Goal: Transaction & Acquisition: Purchase product/service

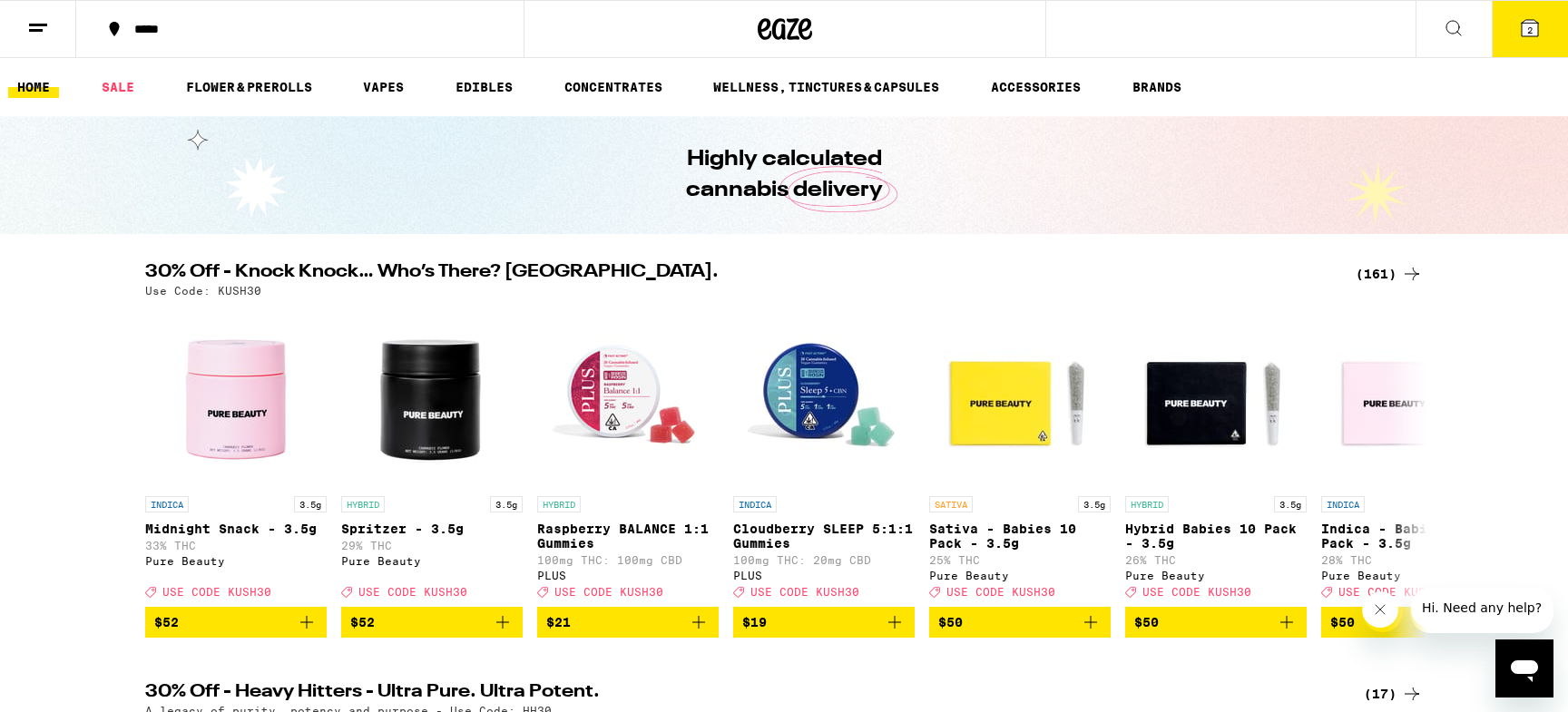
click at [1386, 277] on div "(161)" at bounding box center [1389, 273] width 67 height 22
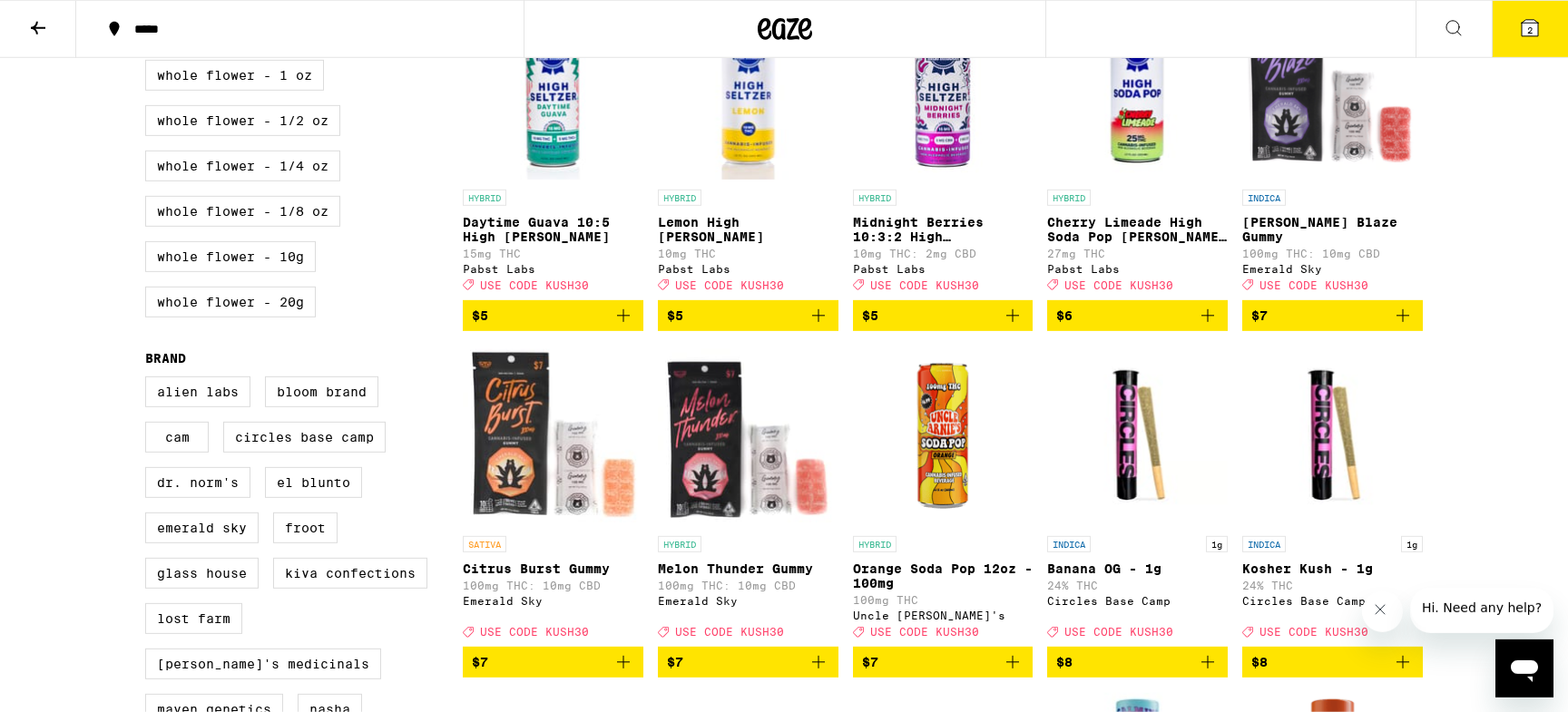
scroll to position [991, 0]
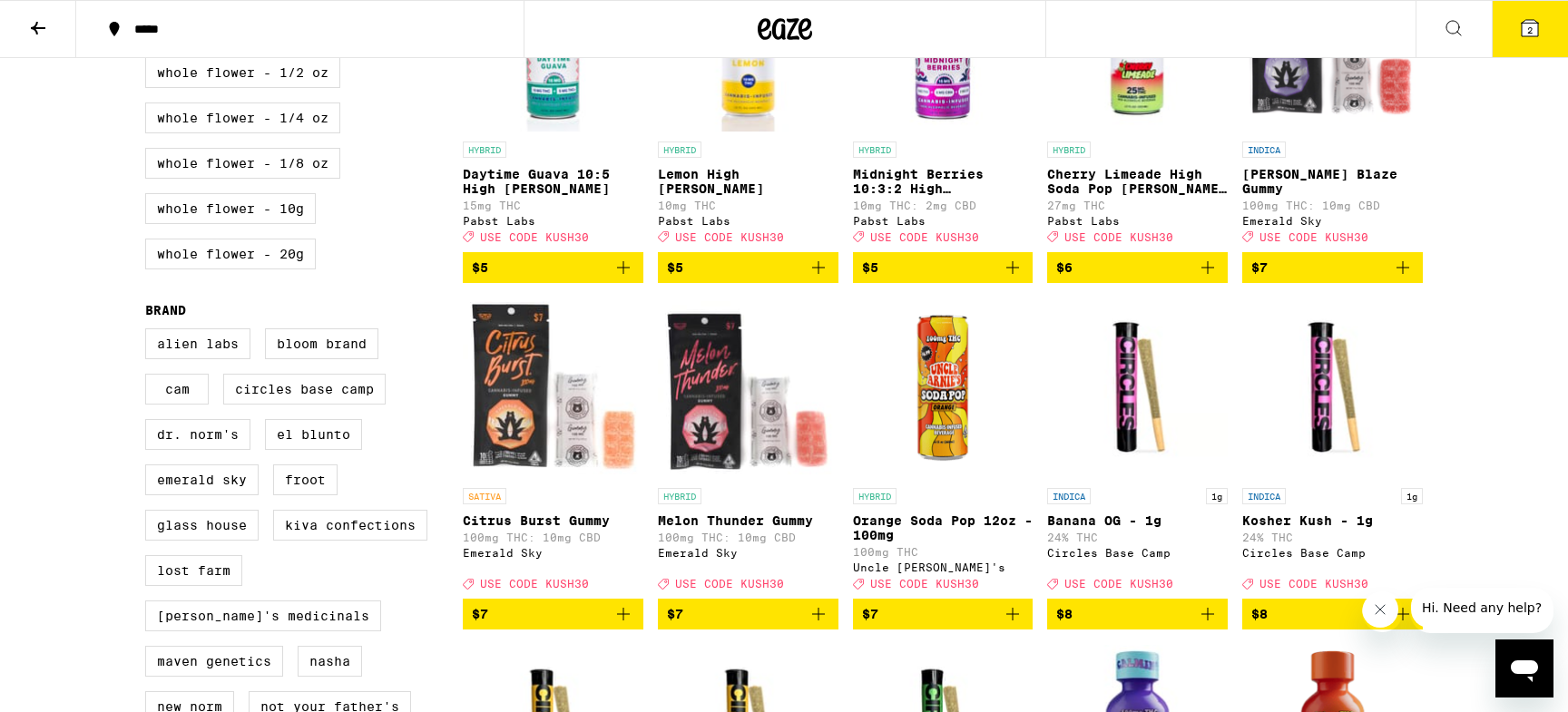
click at [1400, 278] on icon "Add to bag" at bounding box center [1403, 268] width 22 height 22
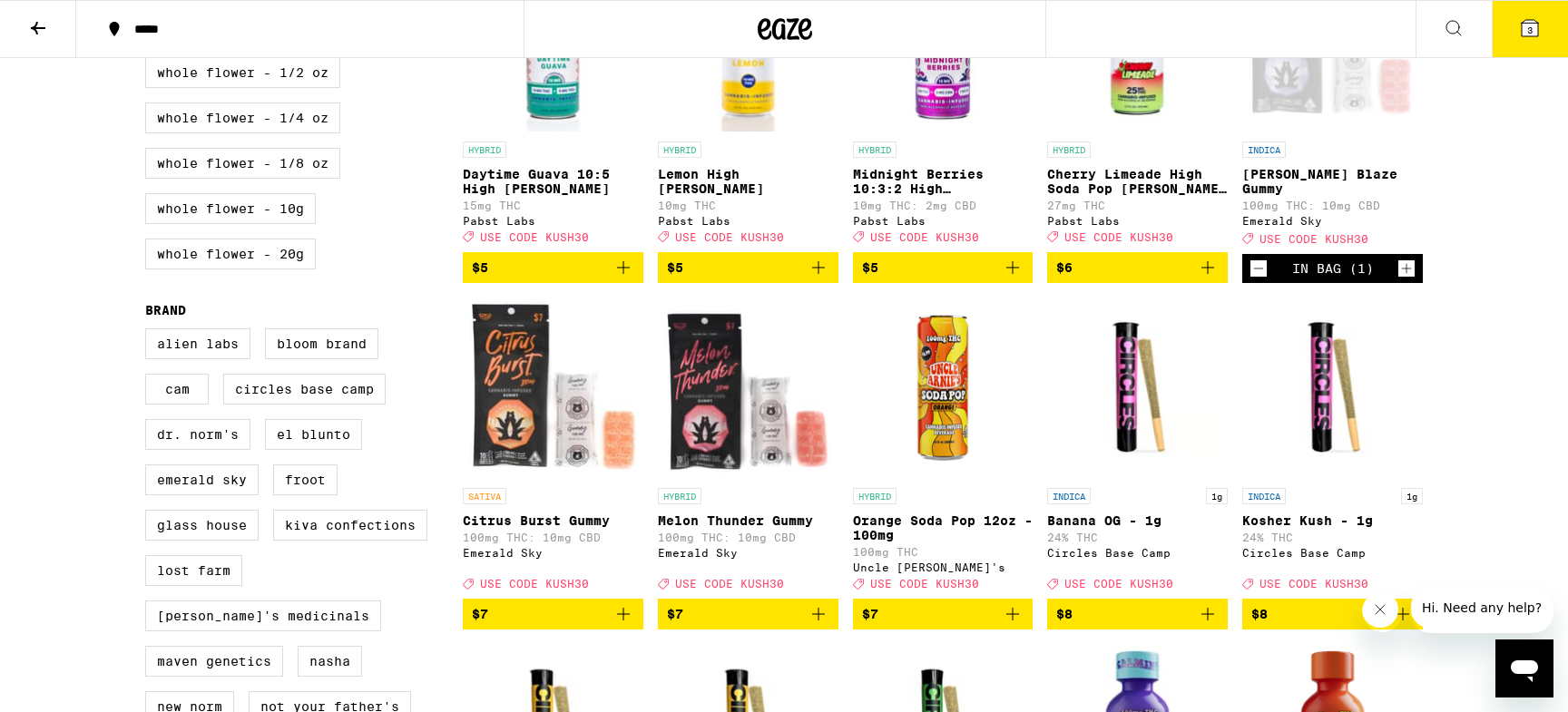
click at [1400, 279] on icon "Increment" at bounding box center [1406, 269] width 16 height 22
click at [630, 625] on icon "Add to bag" at bounding box center [623, 614] width 22 height 22
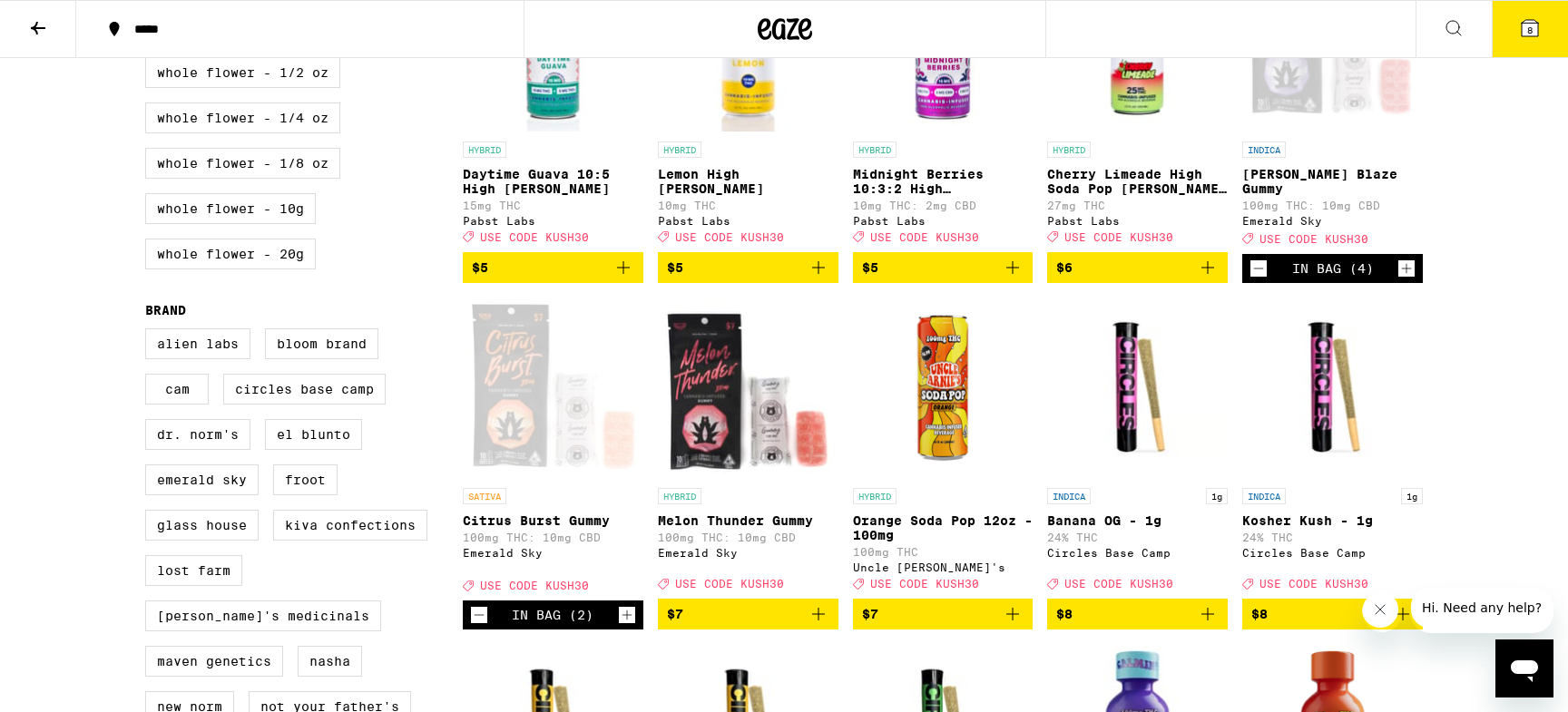
click at [630, 620] on icon "Increment" at bounding box center [627, 615] width 10 height 10
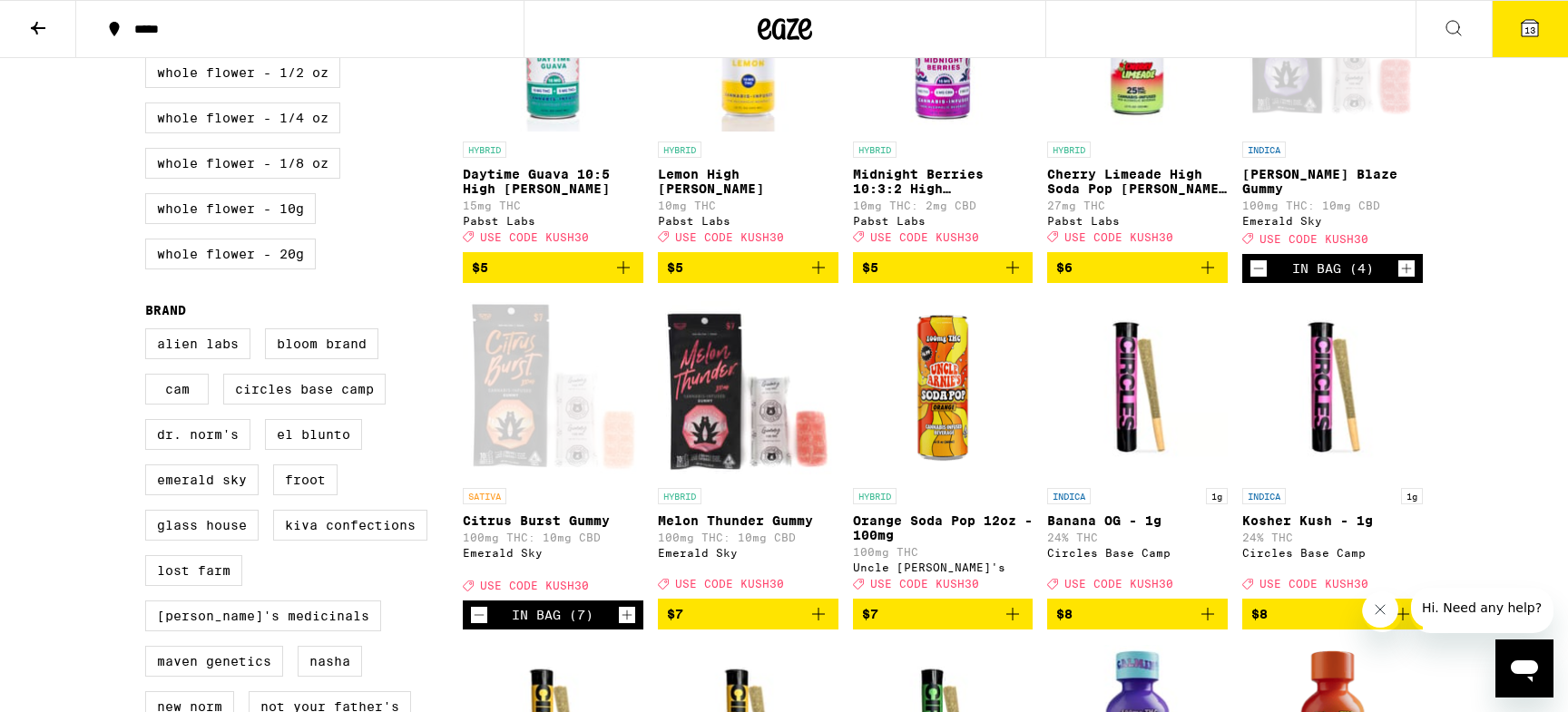
click at [630, 620] on icon "Increment" at bounding box center [627, 615] width 10 height 10
click at [484, 626] on icon "Decrement" at bounding box center [479, 615] width 16 height 22
click at [825, 625] on icon "Add to bag" at bounding box center [818, 614] width 22 height 22
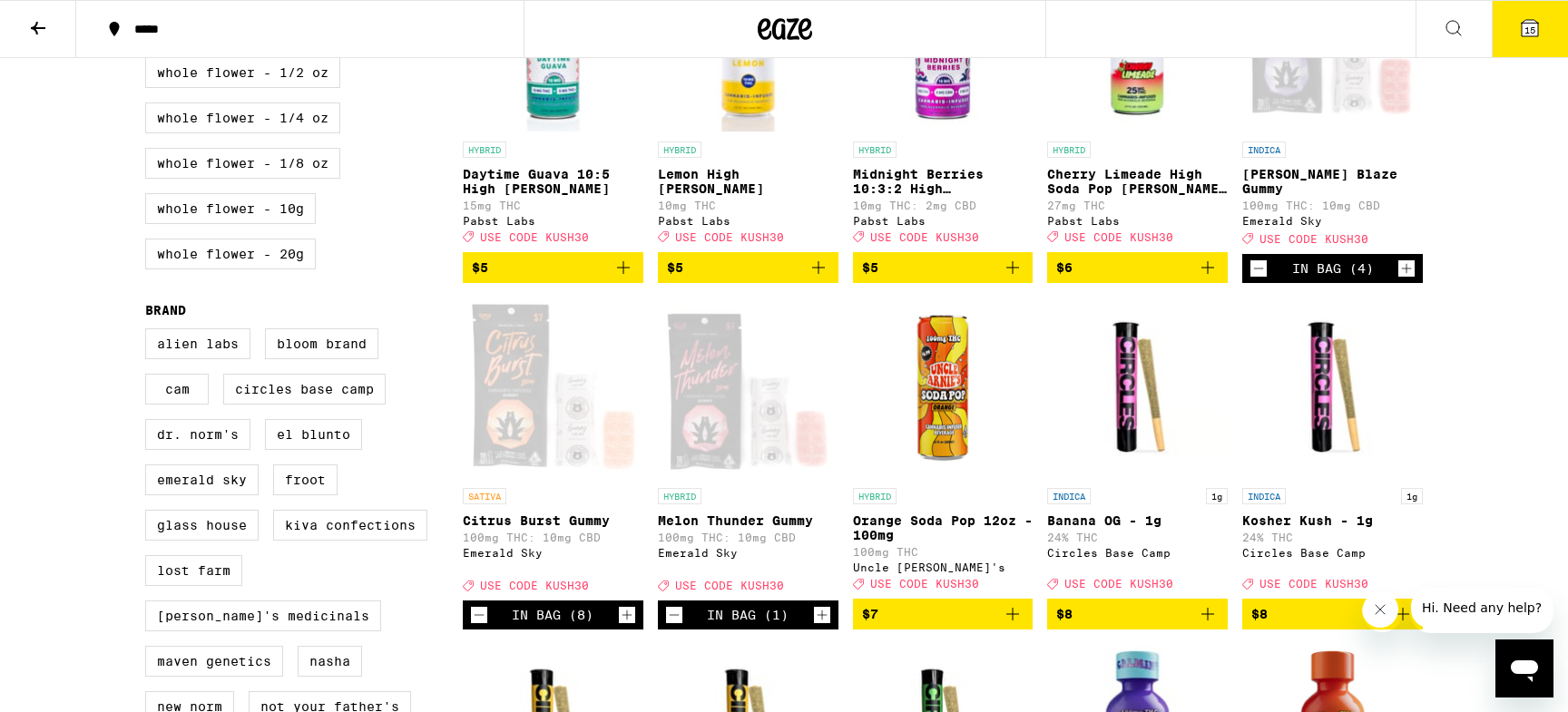
click at [825, 626] on icon "Increment" at bounding box center [821, 615] width 16 height 22
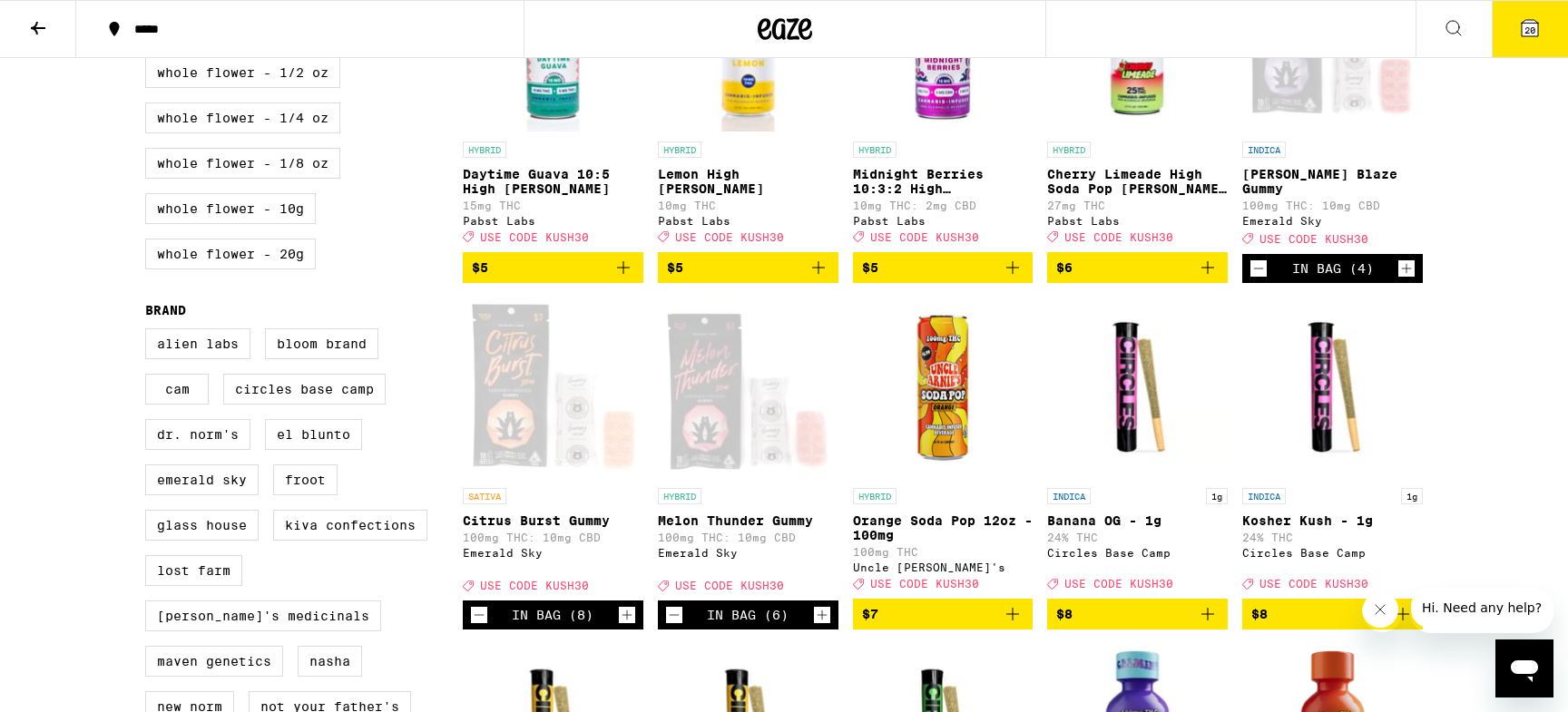
click at [825, 626] on icon "Increment" at bounding box center [821, 615] width 16 height 22
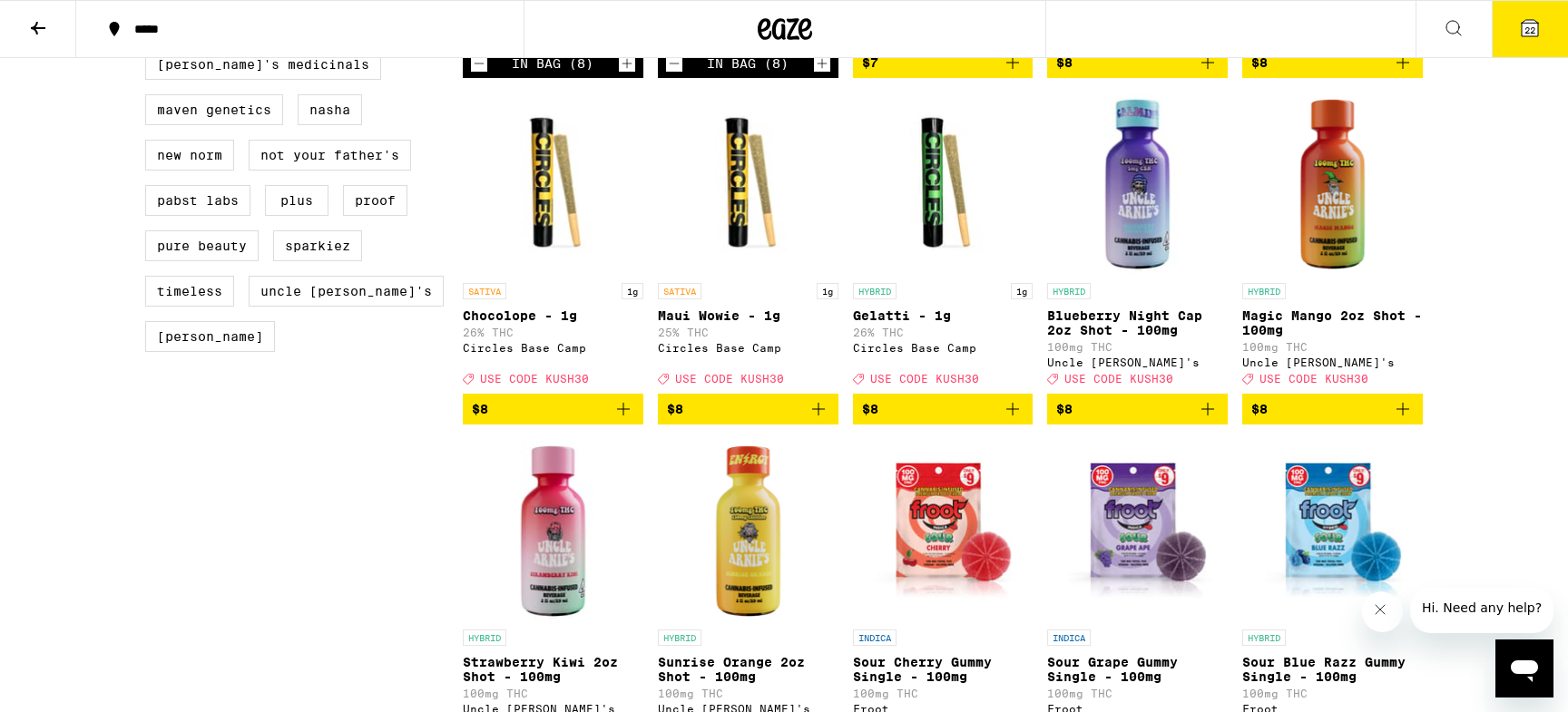
scroll to position [1984, 0]
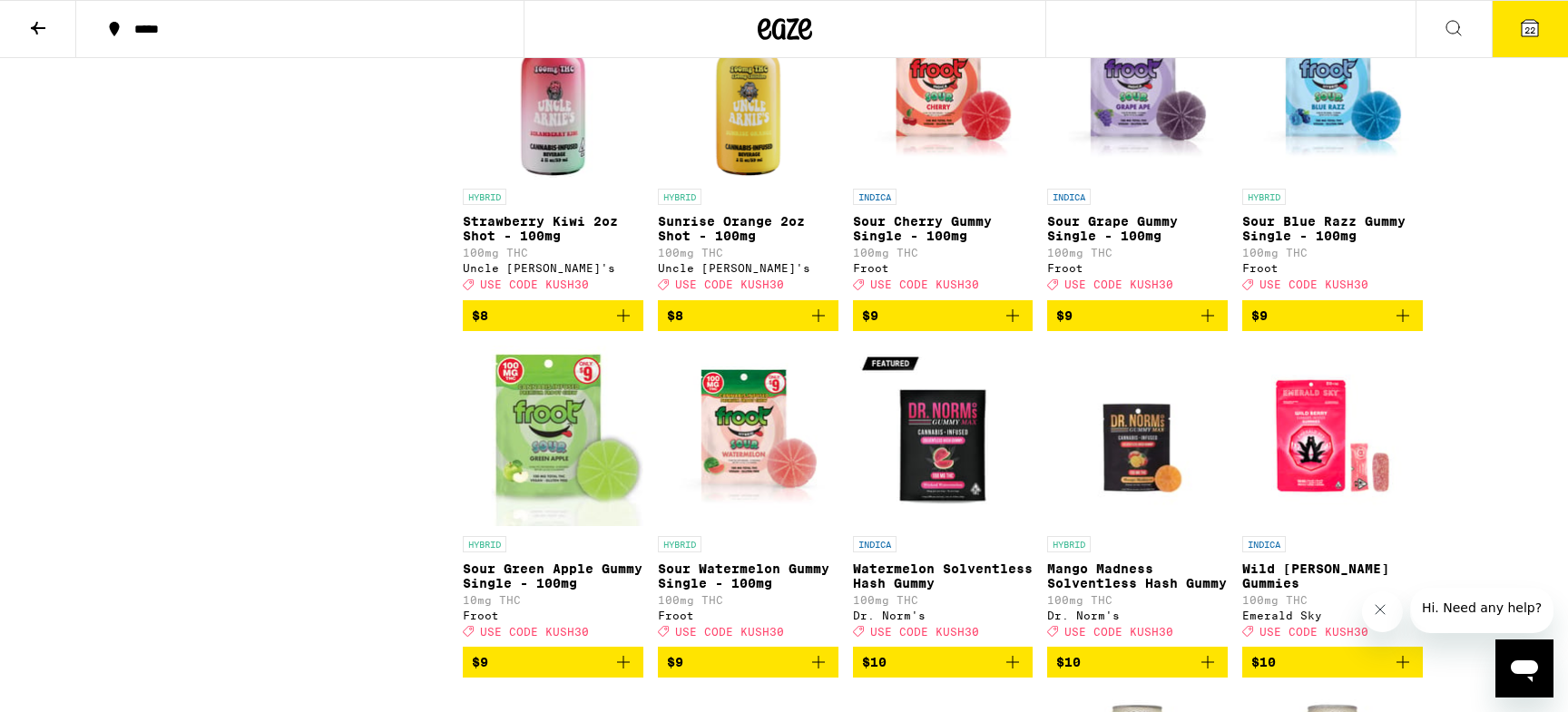
click at [1532, 41] on button "22" at bounding box center [1530, 29] width 76 height 56
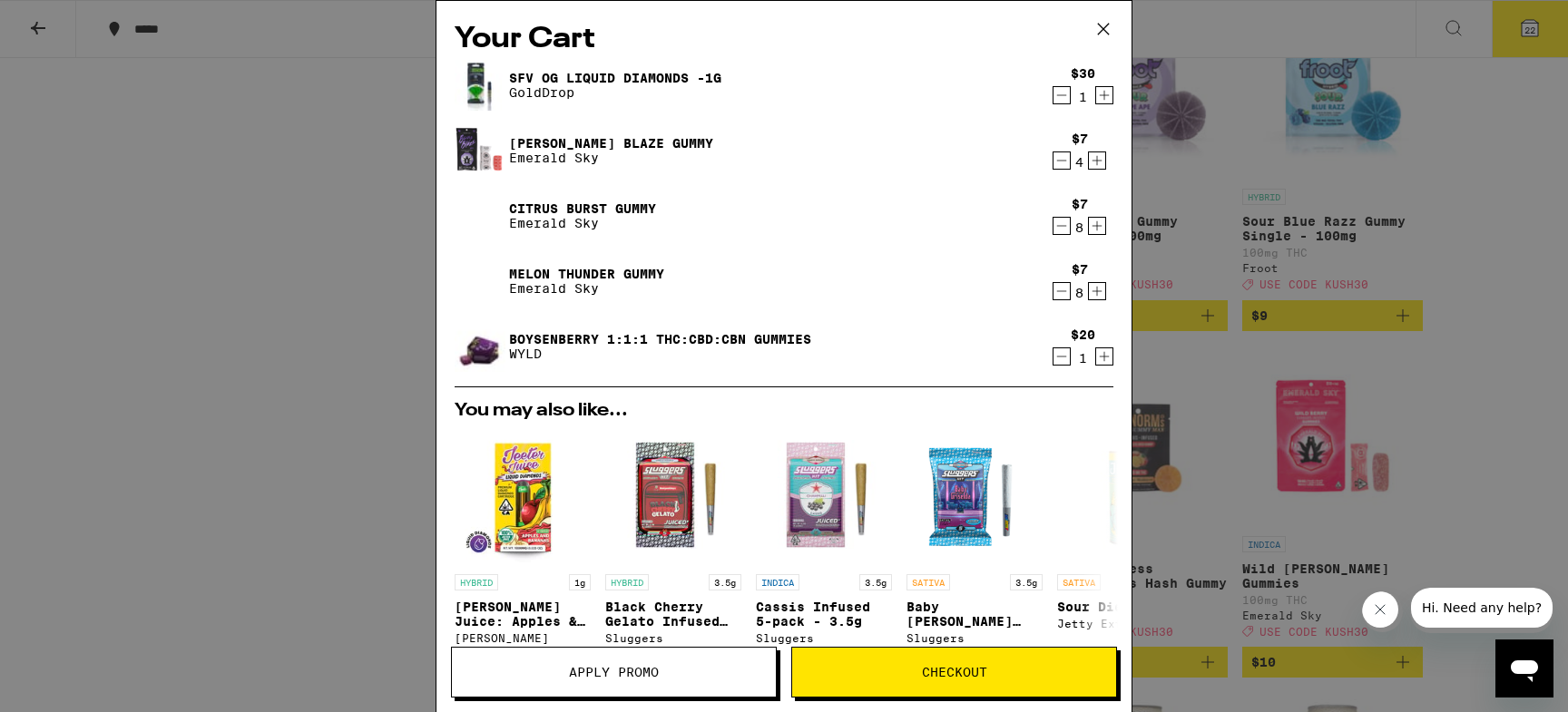
click at [1064, 355] on icon "Decrement" at bounding box center [1061, 356] width 16 height 22
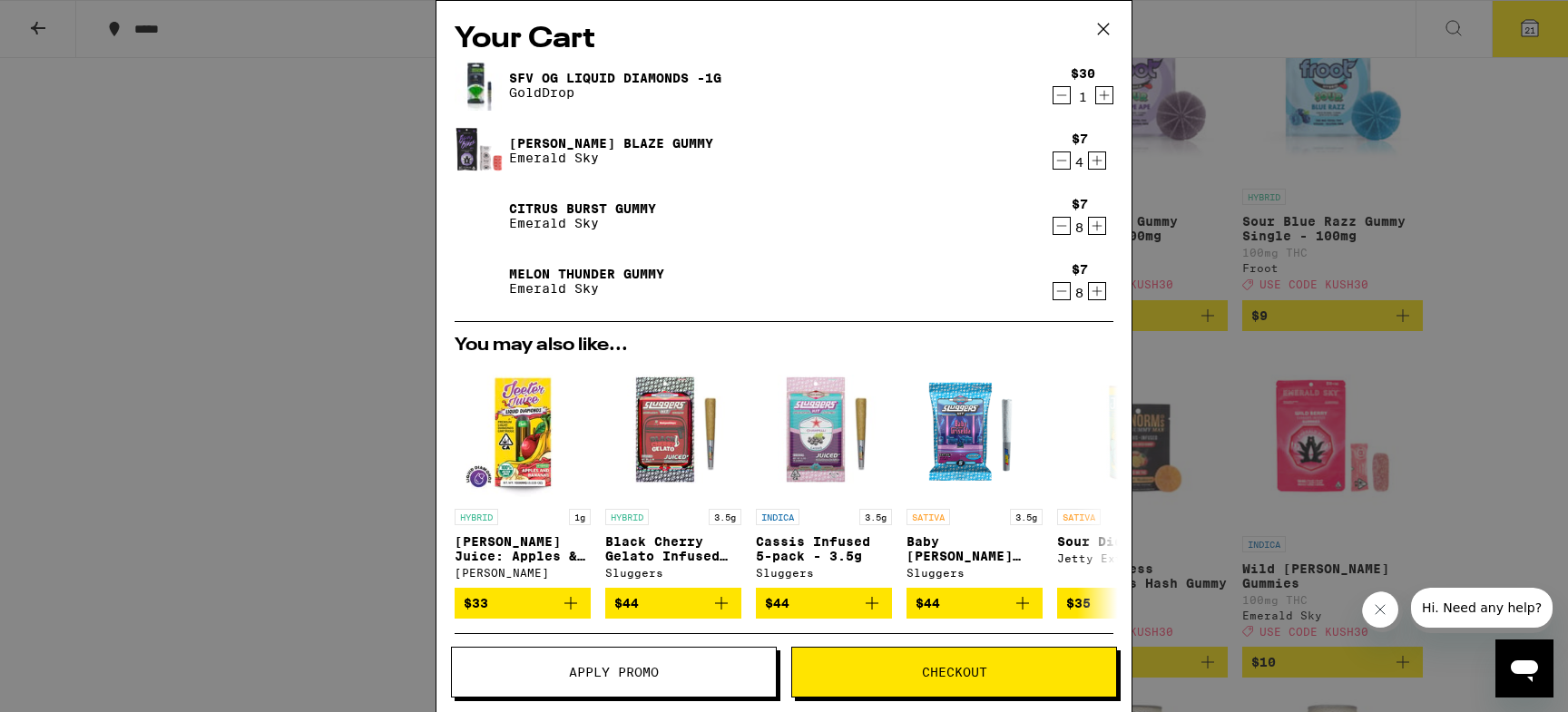
click at [1063, 98] on icon "Decrement" at bounding box center [1061, 95] width 16 height 22
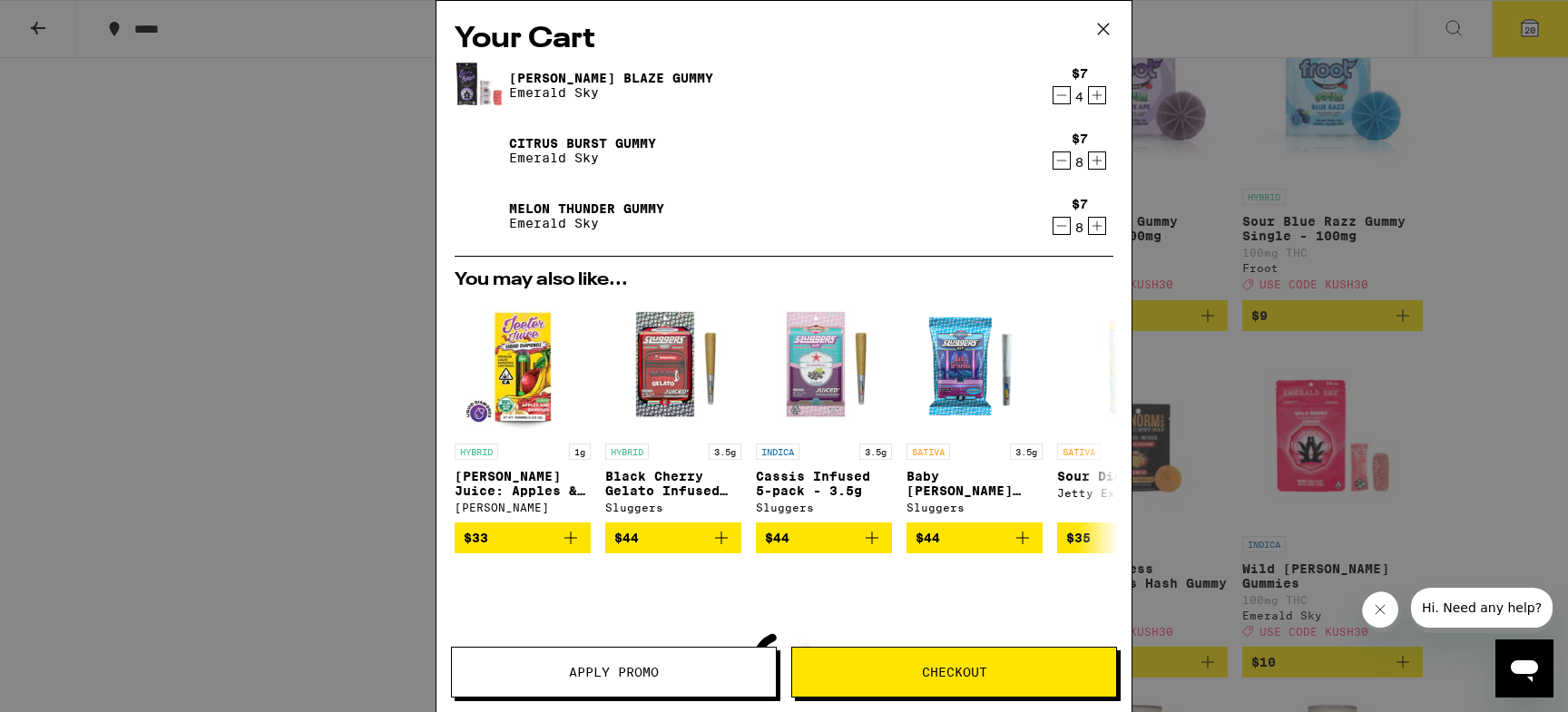
click at [540, 678] on span "Apply Promo" at bounding box center [614, 672] width 324 height 12
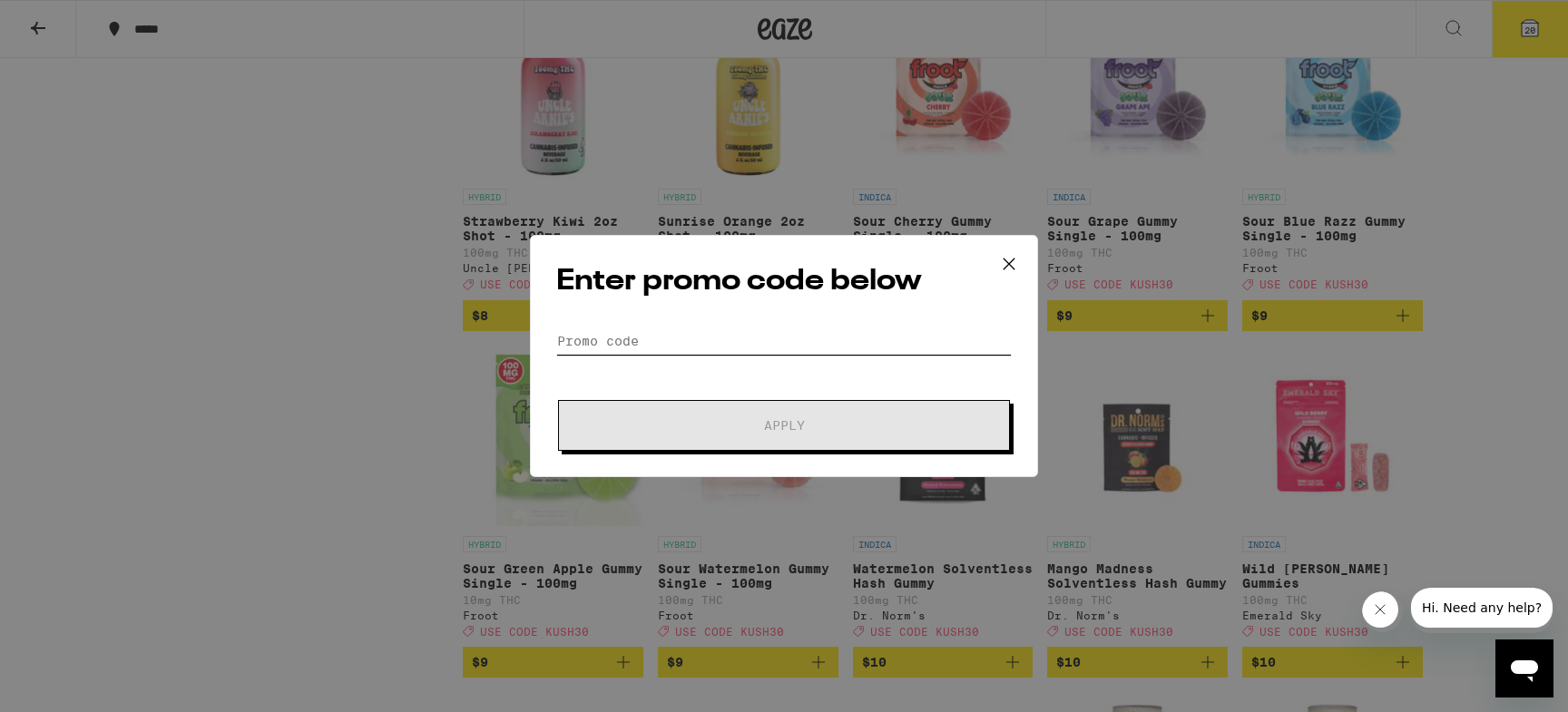
click at [689, 350] on input "Promo Code" at bounding box center [784, 341] width 455 height 27
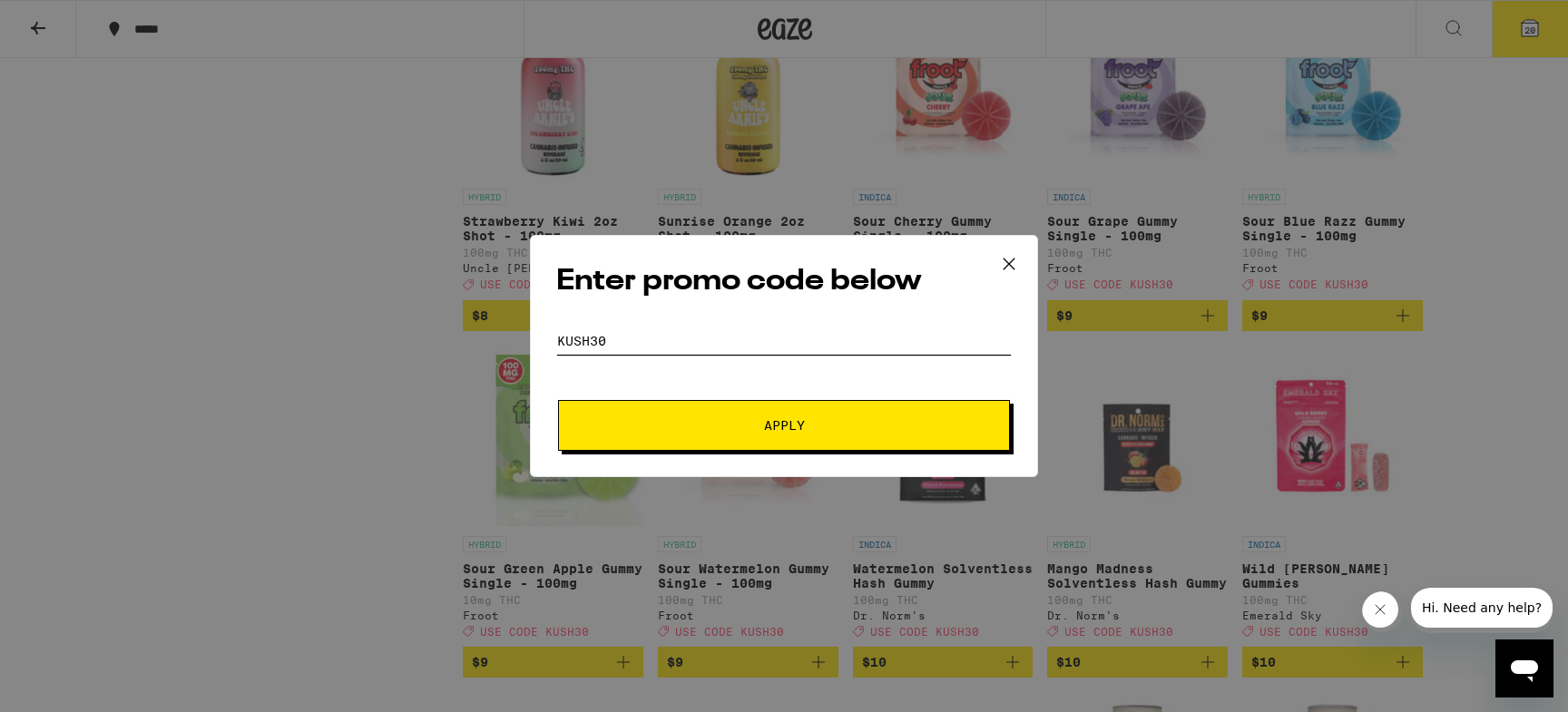
type input "kush30"
click at [719, 437] on button "Apply" at bounding box center [784, 425] width 452 height 51
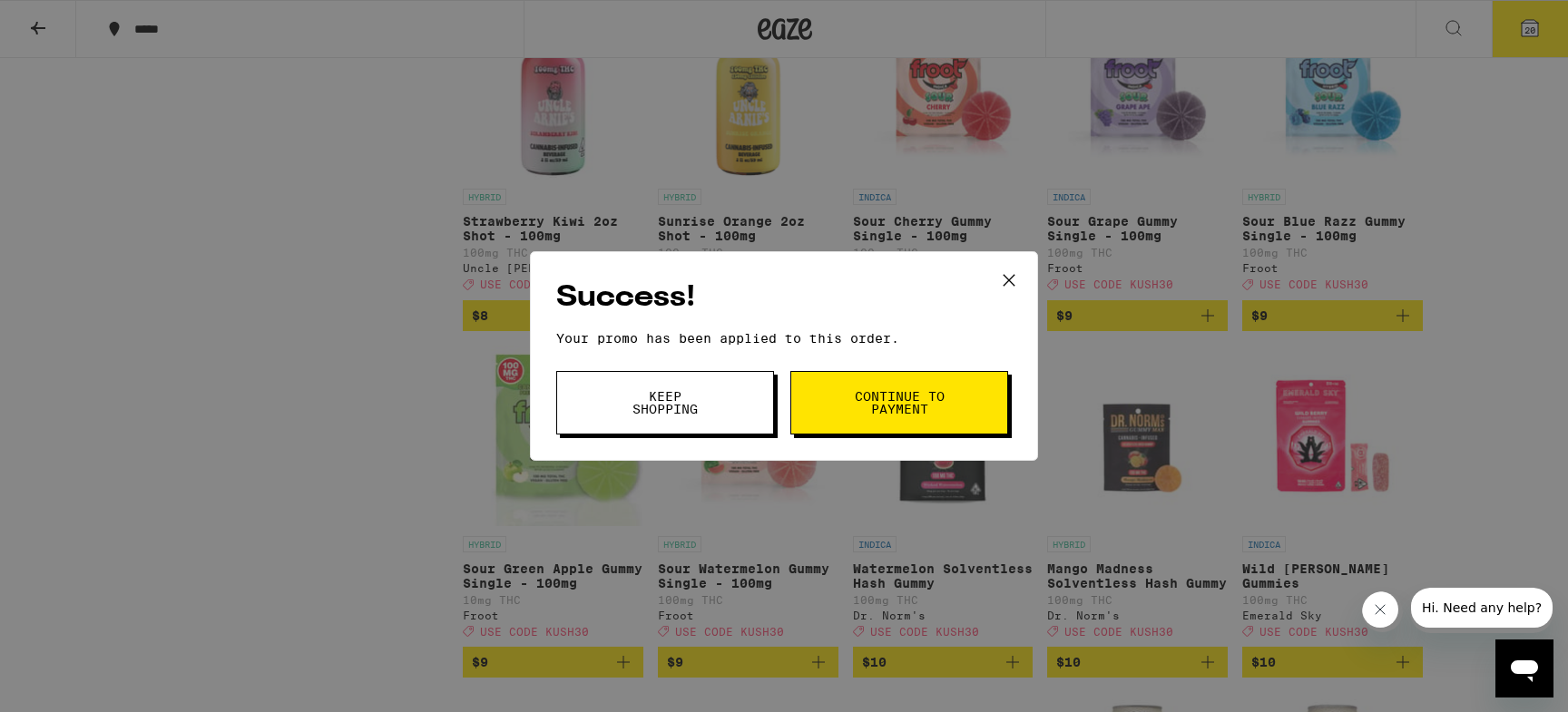
click at [1010, 270] on icon at bounding box center [1009, 280] width 27 height 27
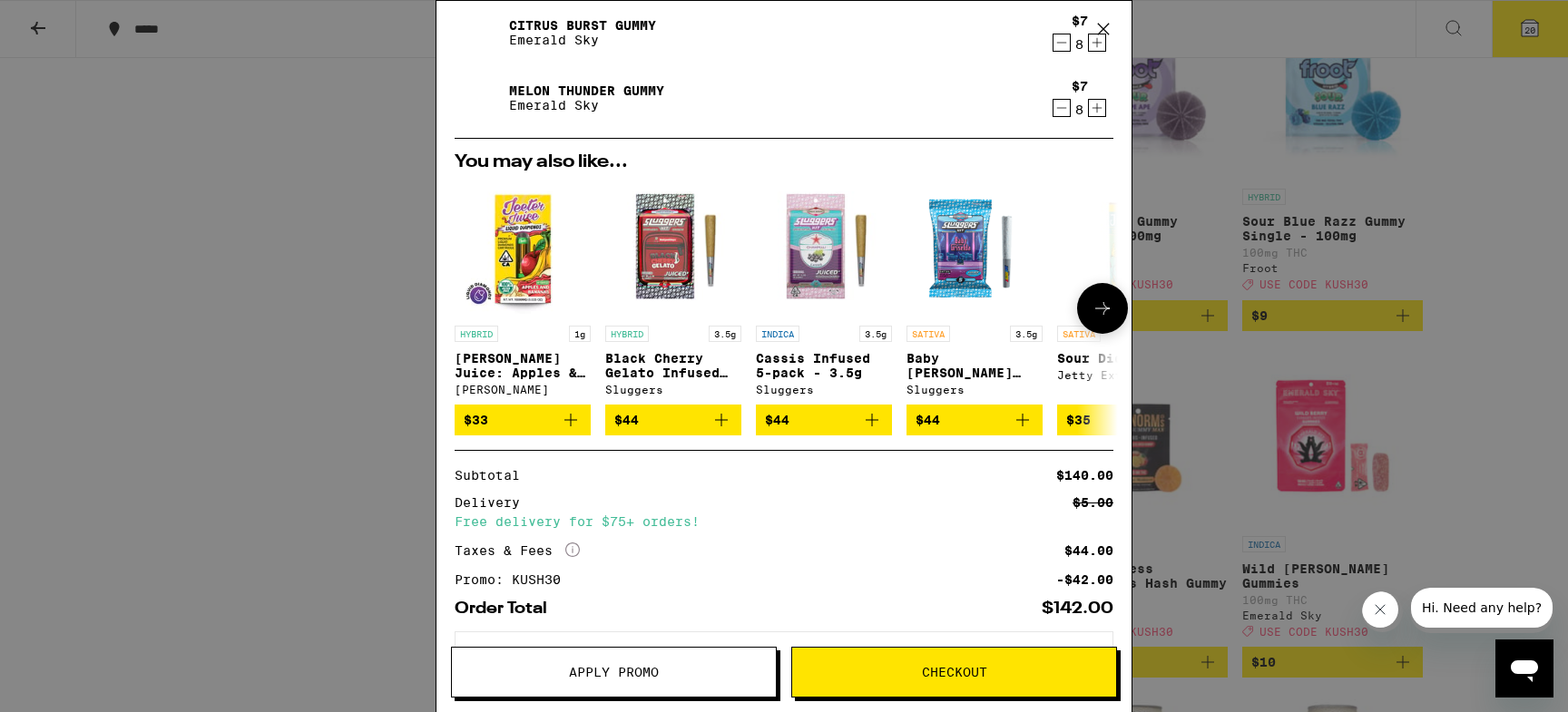
scroll to position [200, 0]
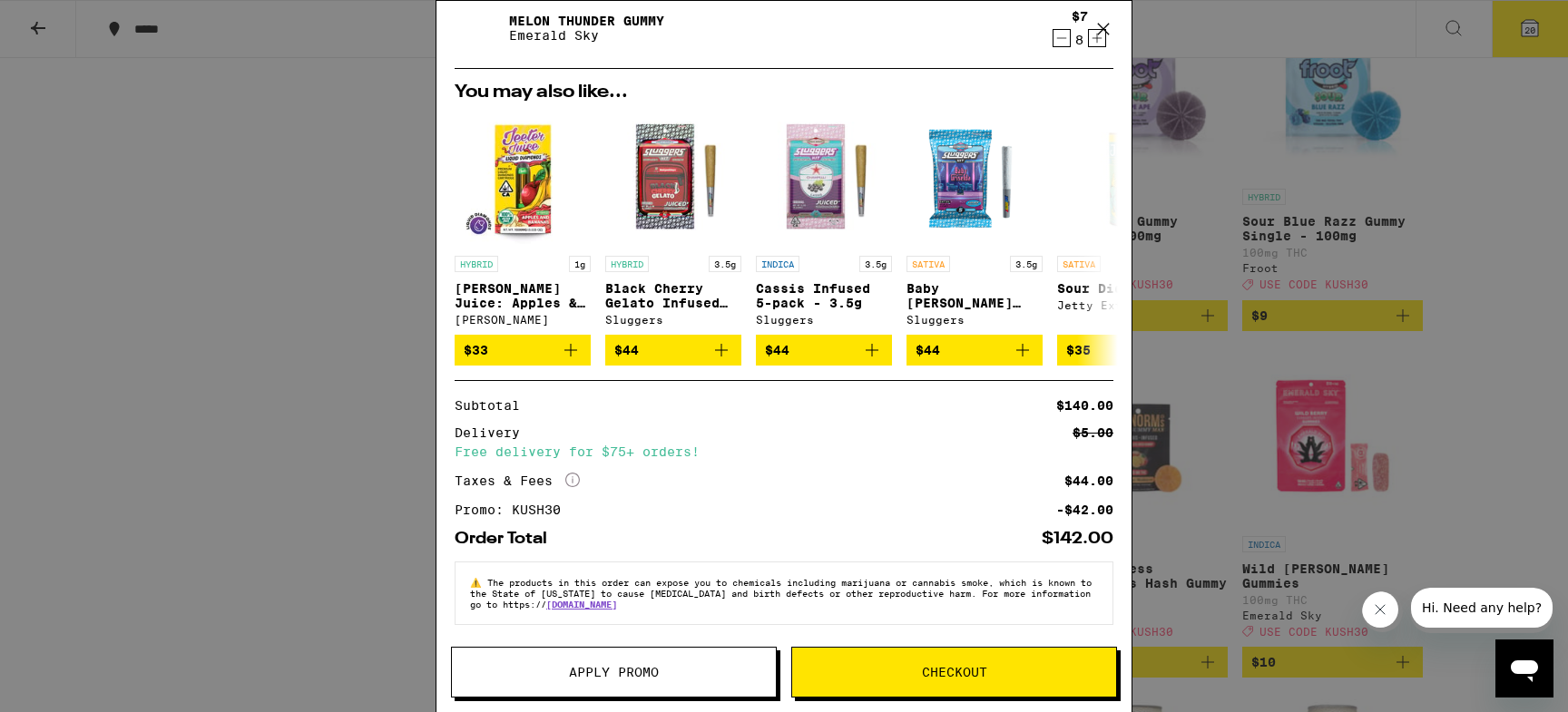
click at [1465, 457] on div "Your Cart [PERSON_NAME] Blaze Gummy Emerald Sky $7 4 Citrus Burst Gummy Emerald…" at bounding box center [784, 356] width 1568 height 712
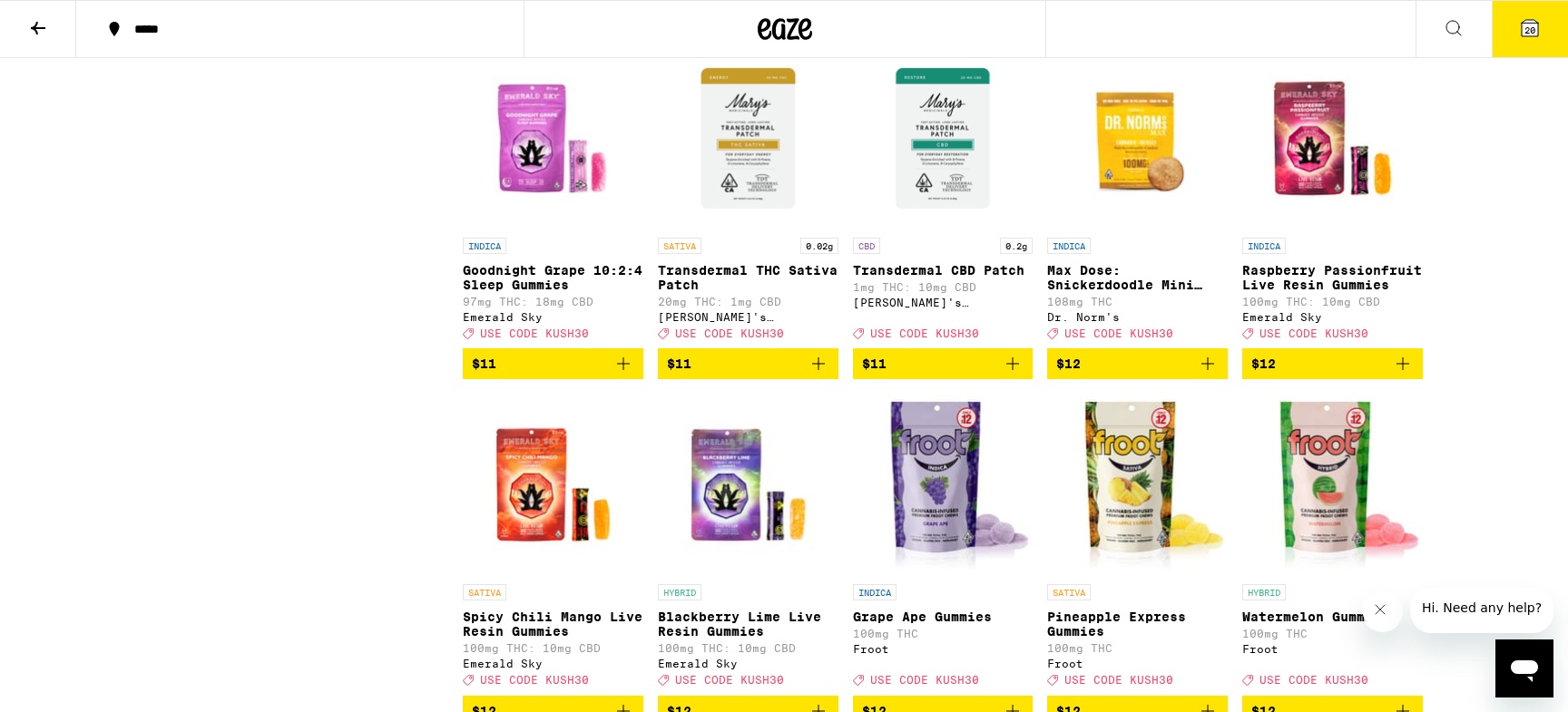
scroll to position [2975, 0]
click at [1205, 375] on icon "Add to bag" at bounding box center [1208, 363] width 22 height 22
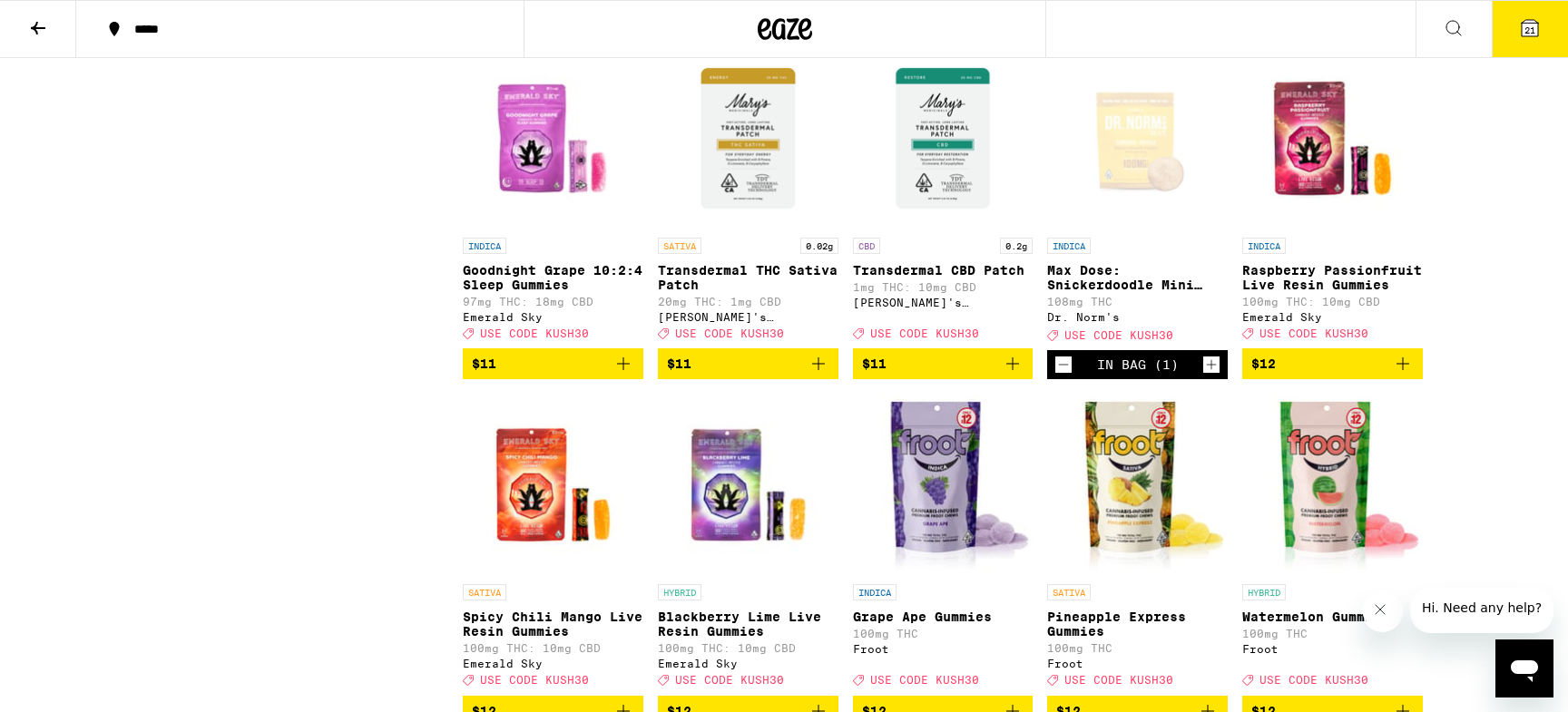
click at [1205, 376] on icon "Increment" at bounding box center [1211, 364] width 16 height 22
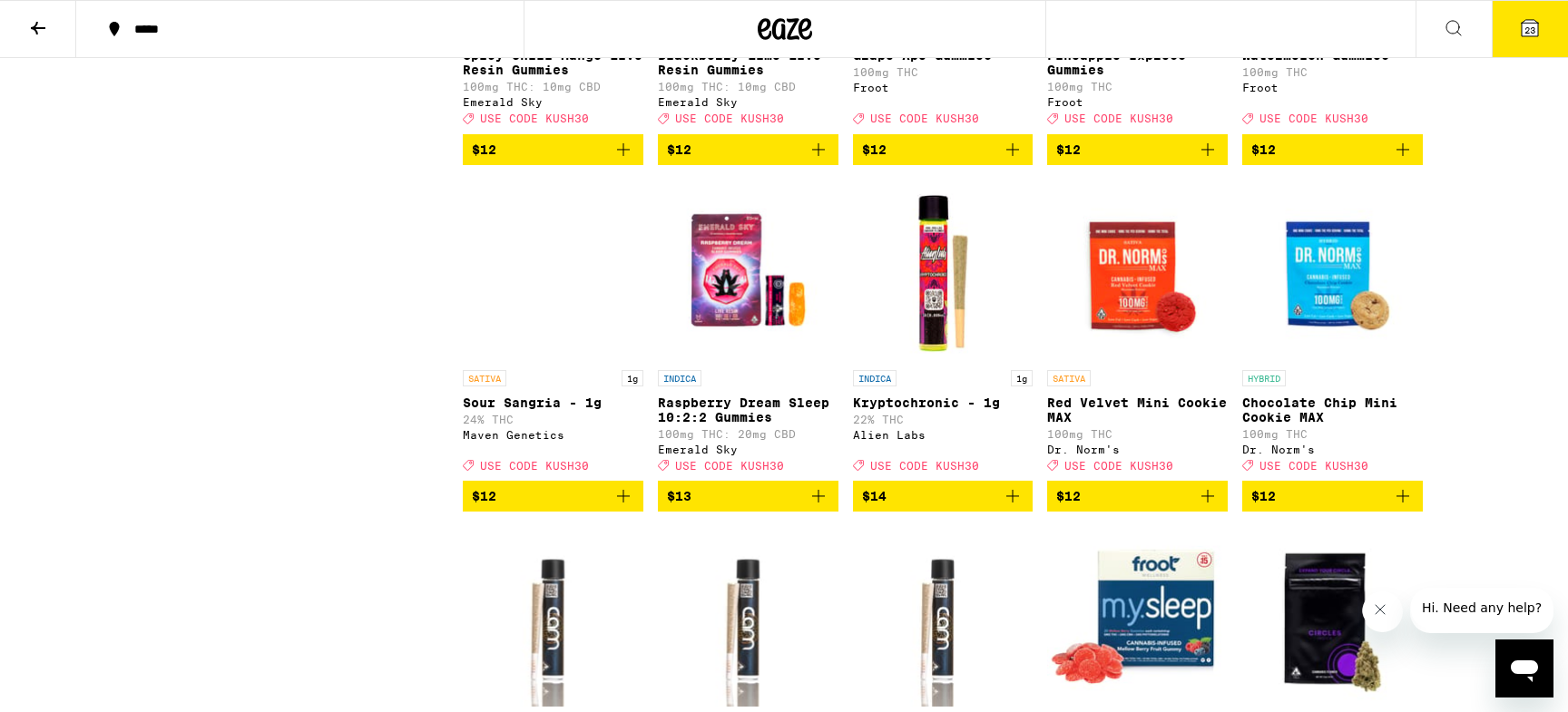
scroll to position [3636, 0]
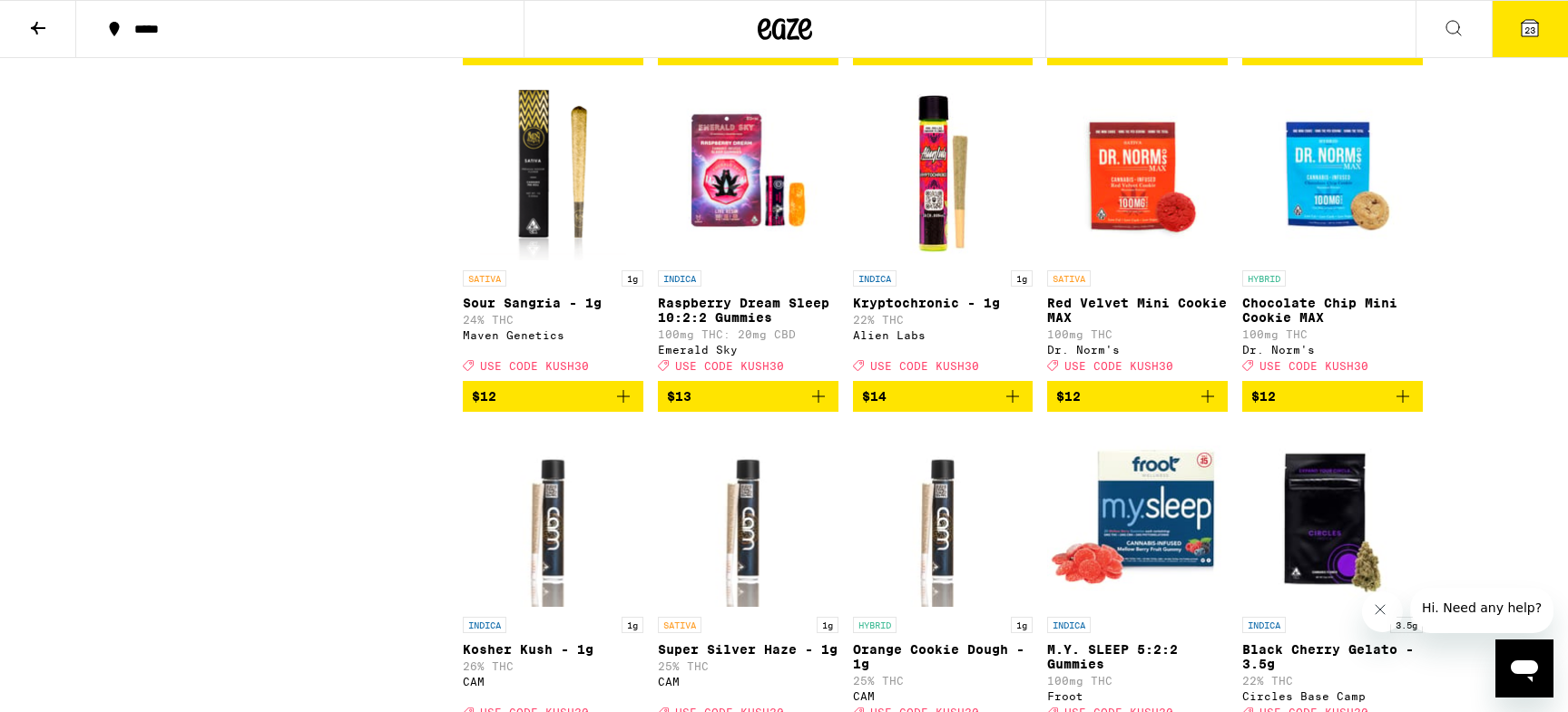
click at [1397, 407] on icon "Add to bag" at bounding box center [1403, 396] width 22 height 22
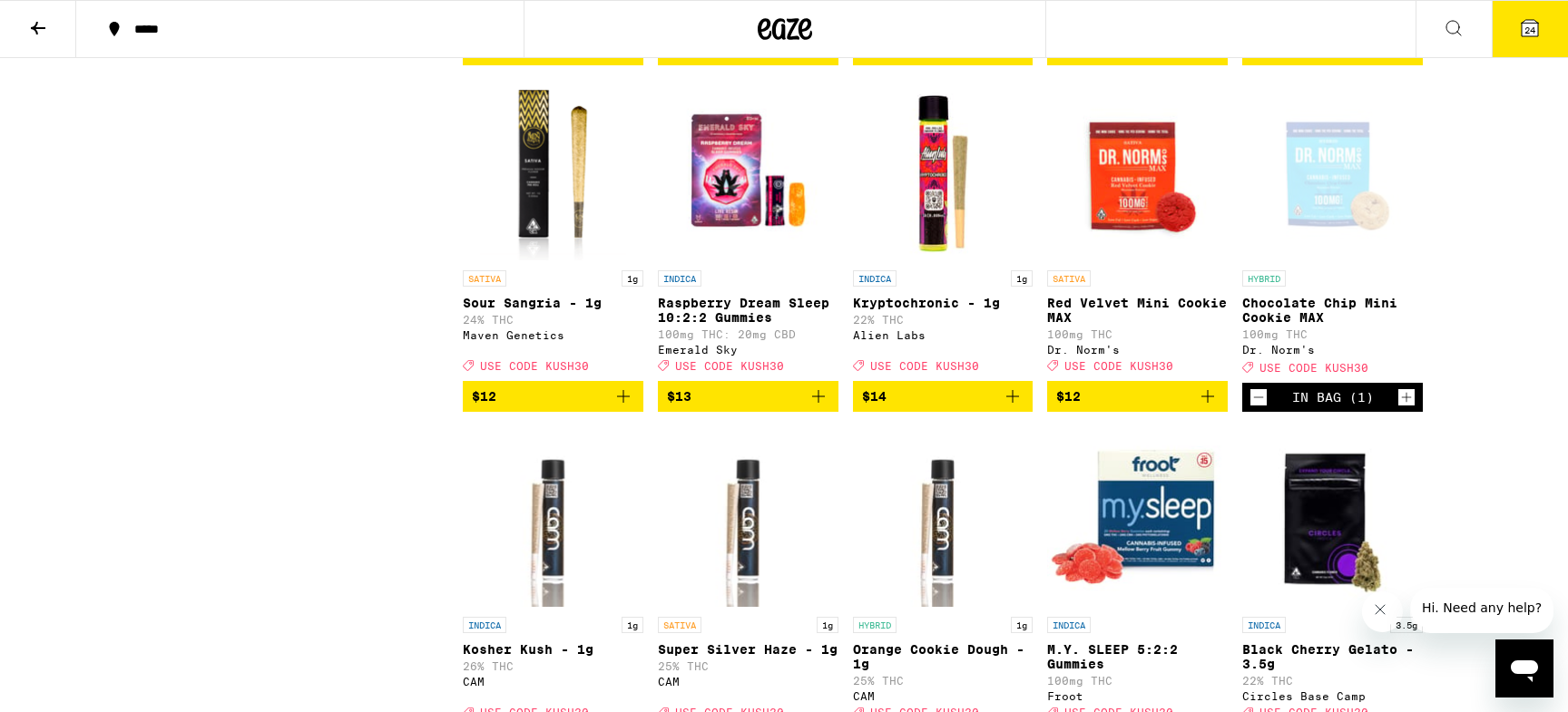
click at [1407, 408] on icon "Increment" at bounding box center [1406, 397] width 16 height 22
click at [1208, 402] on icon "Add to bag" at bounding box center [1208, 396] width 12 height 12
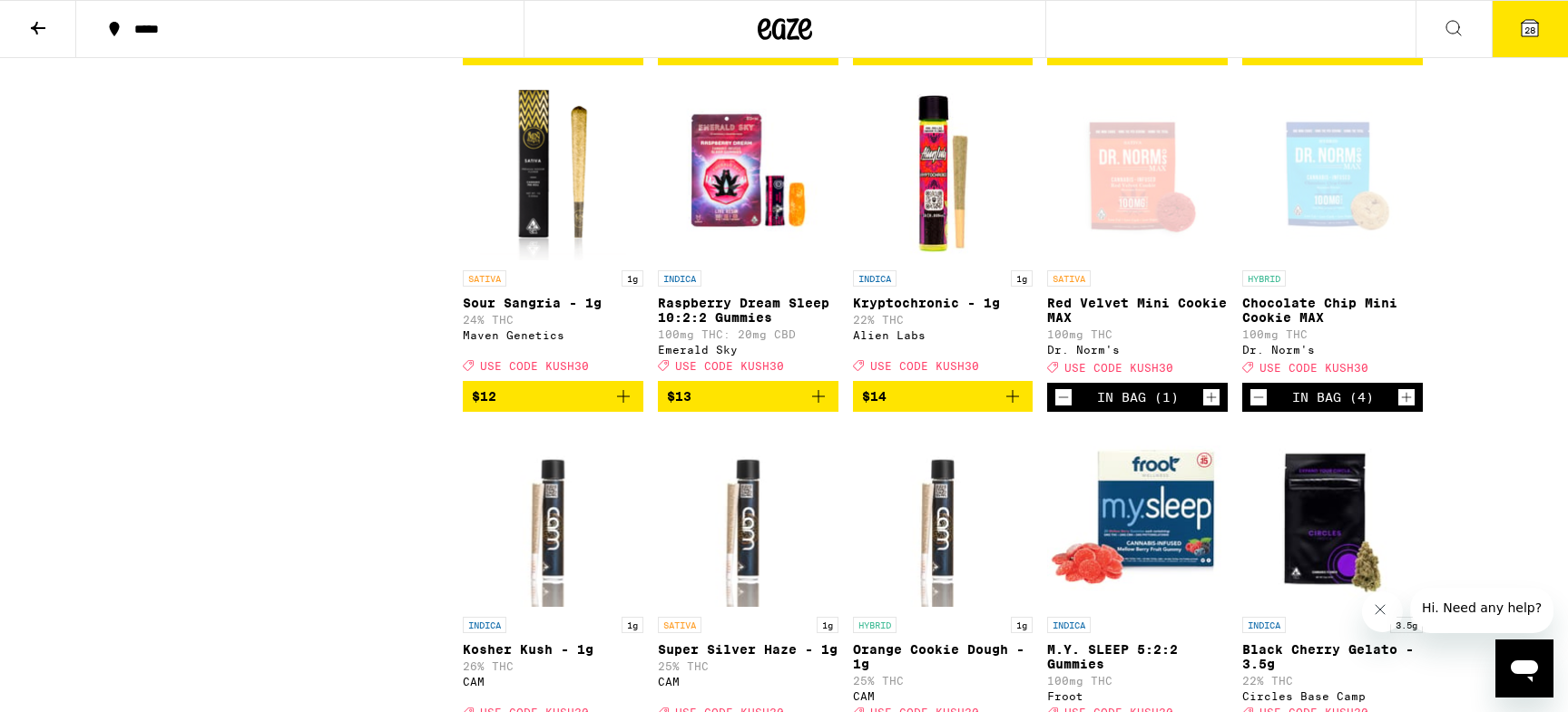
click at [1208, 408] on icon "Increment" at bounding box center [1211, 397] width 16 height 22
click at [1209, 408] on icon "Increment" at bounding box center [1211, 397] width 16 height 22
click at [1524, 27] on icon at bounding box center [1530, 28] width 16 height 16
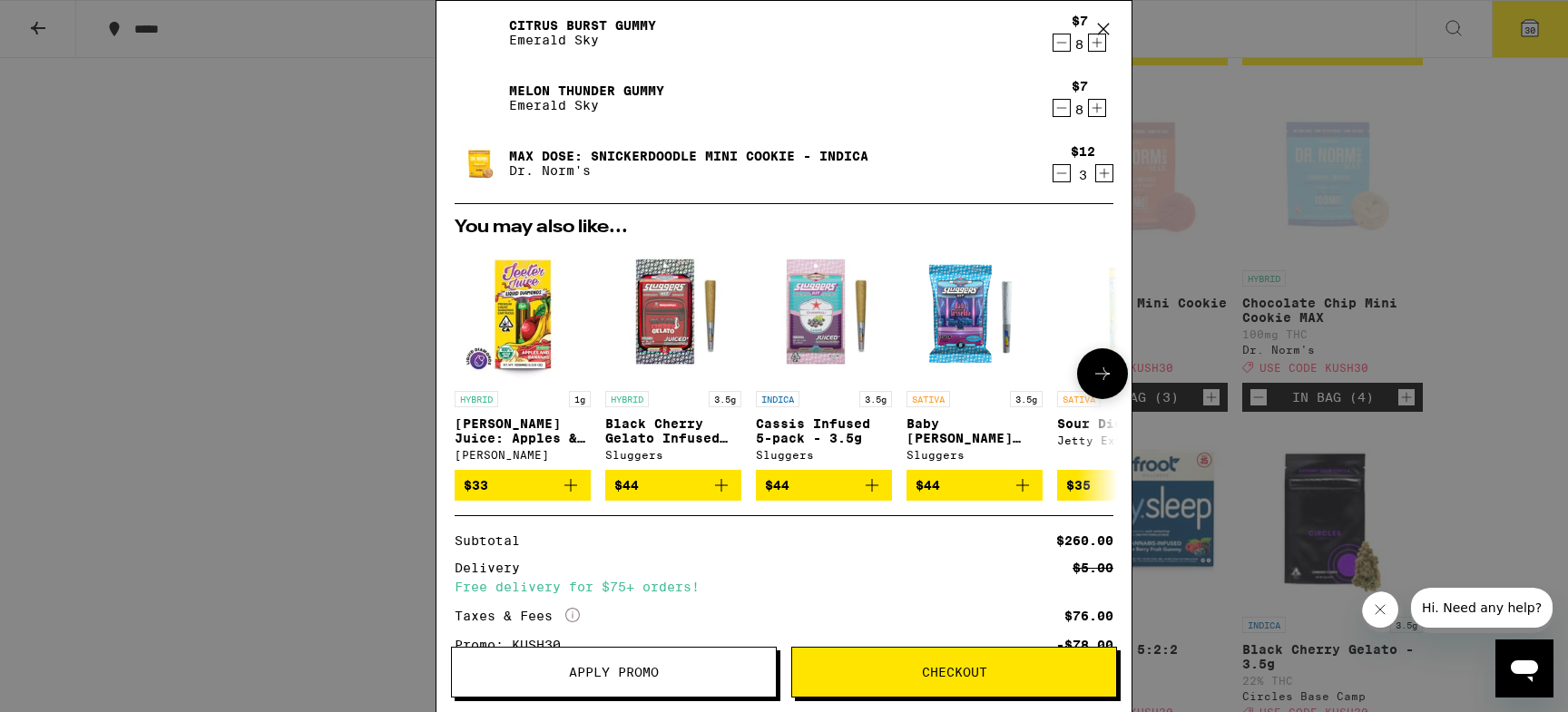
scroll to position [396, 0]
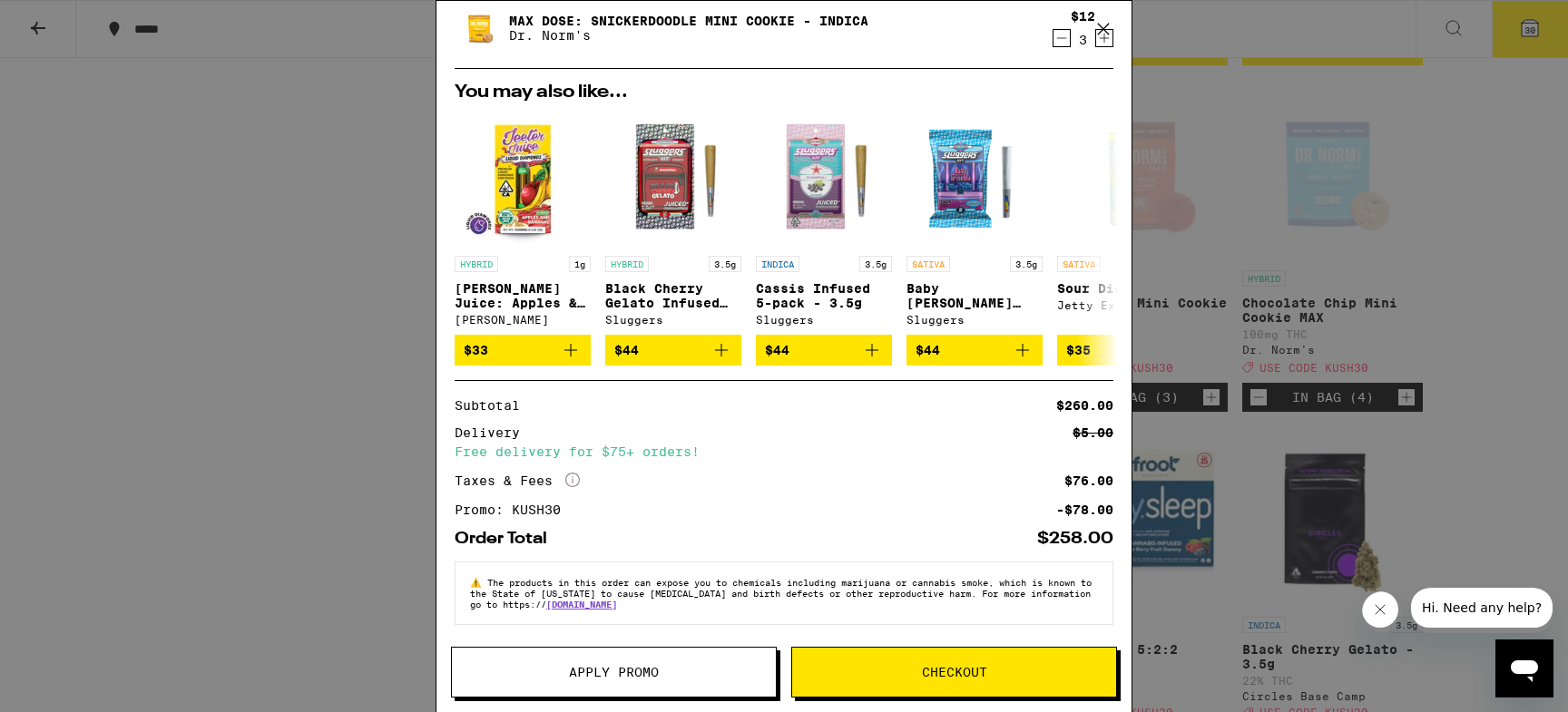
click at [950, 541] on div "Order Total $258.00" at bounding box center [784, 538] width 659 height 16
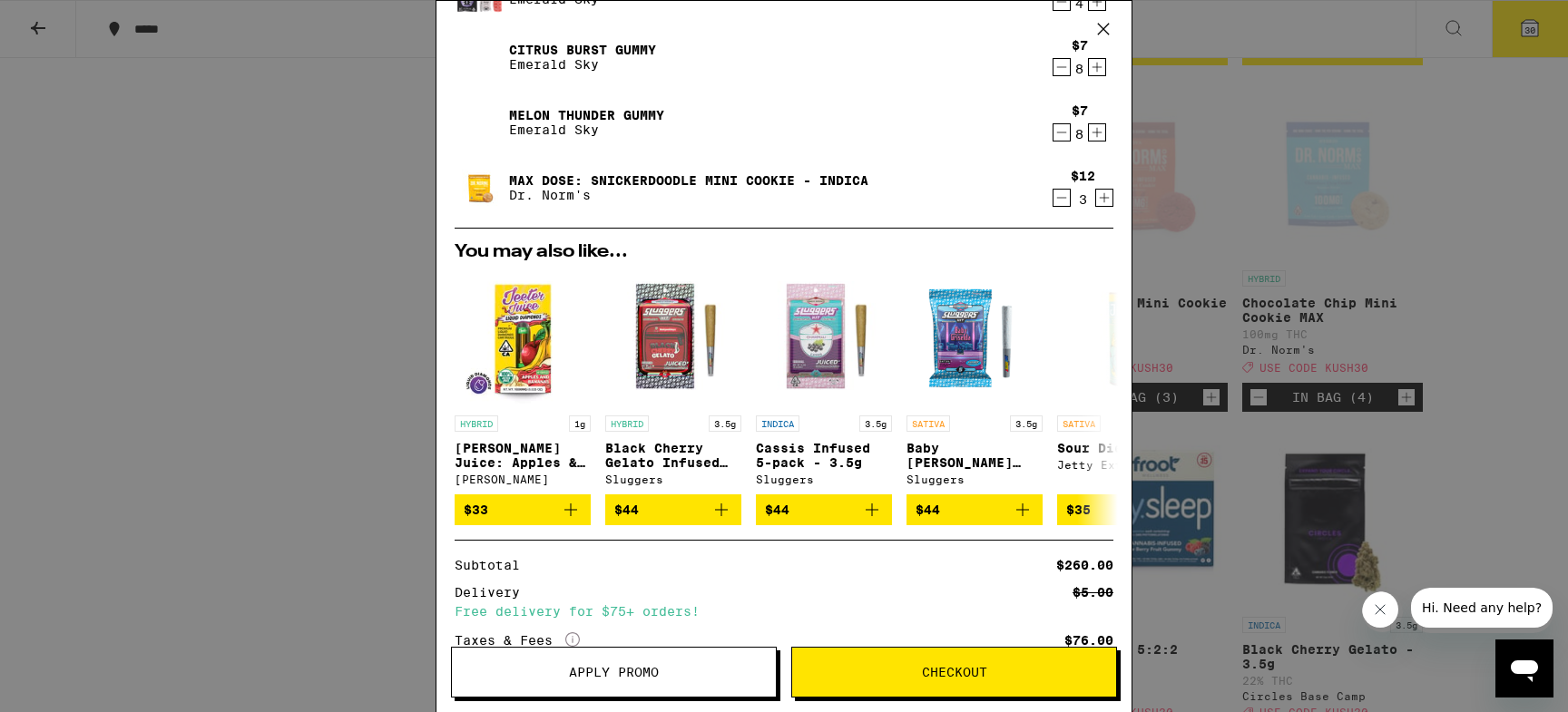
scroll to position [194, 0]
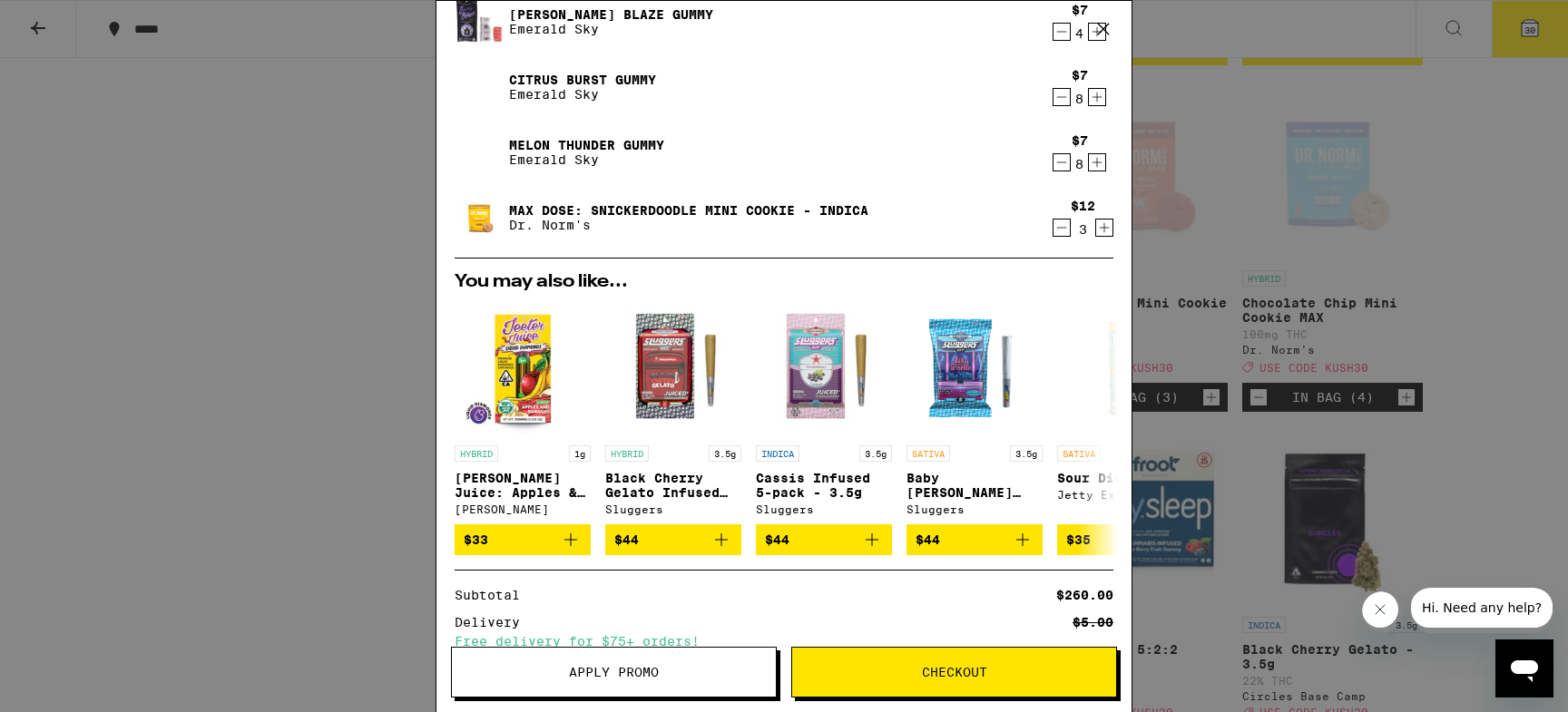
click at [1061, 227] on icon "Decrement" at bounding box center [1062, 227] width 10 height 0
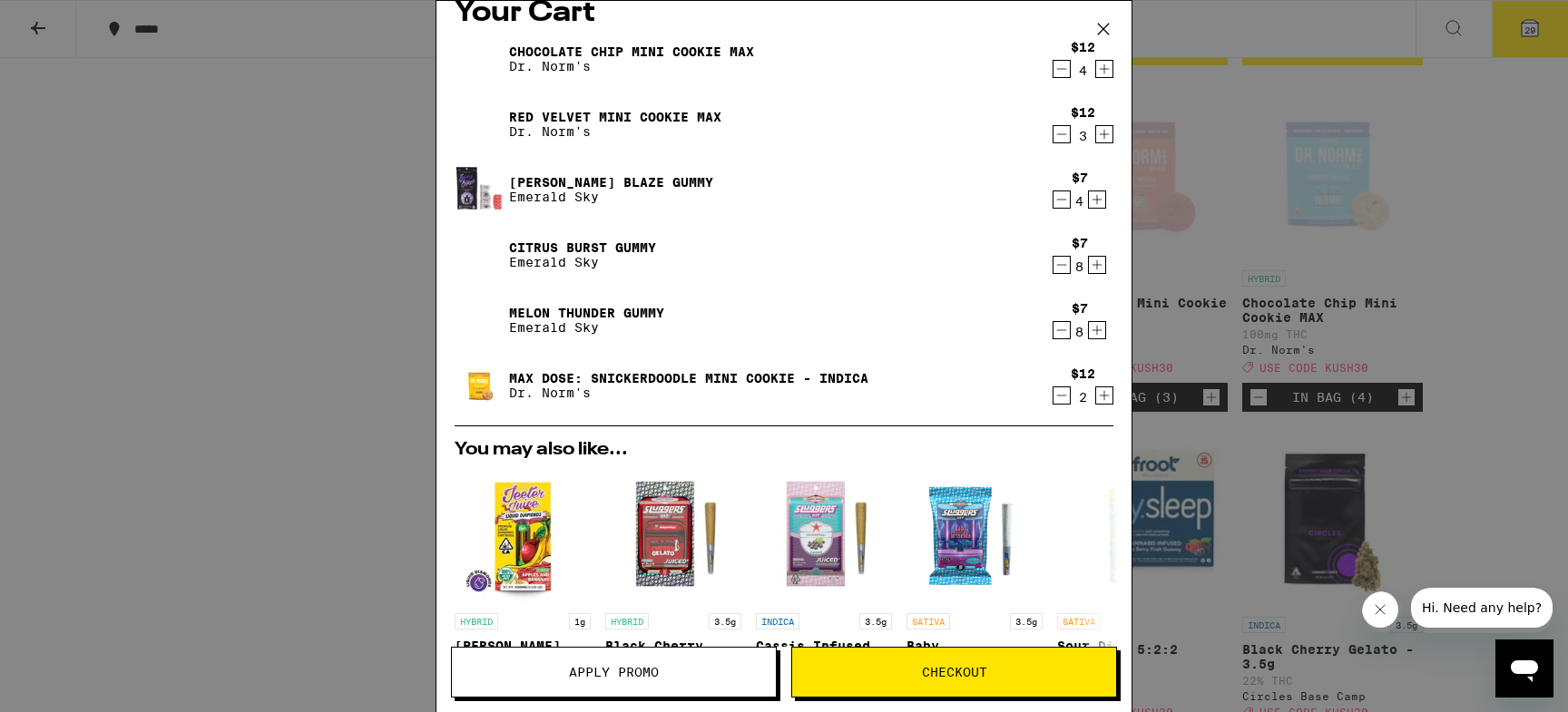
scroll to position [0, 0]
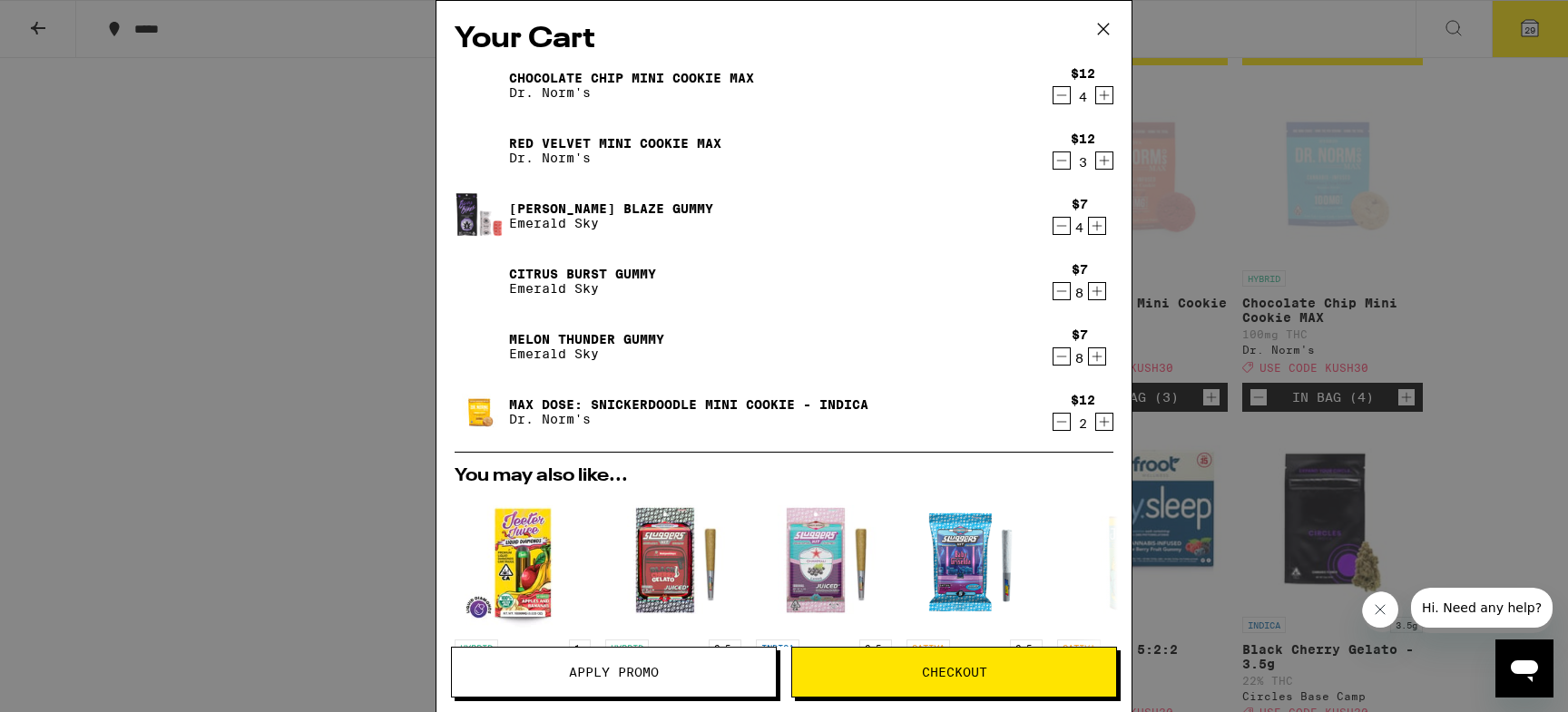
click at [1061, 161] on icon "Decrement" at bounding box center [1062, 161] width 10 height 0
click at [1061, 98] on icon "Decrement" at bounding box center [1061, 95] width 16 height 22
click at [1099, 97] on icon "Increment" at bounding box center [1104, 95] width 16 height 22
click at [1102, 167] on icon "Increment" at bounding box center [1104, 161] width 16 height 22
click at [1107, 424] on icon "Increment" at bounding box center [1104, 421] width 16 height 22
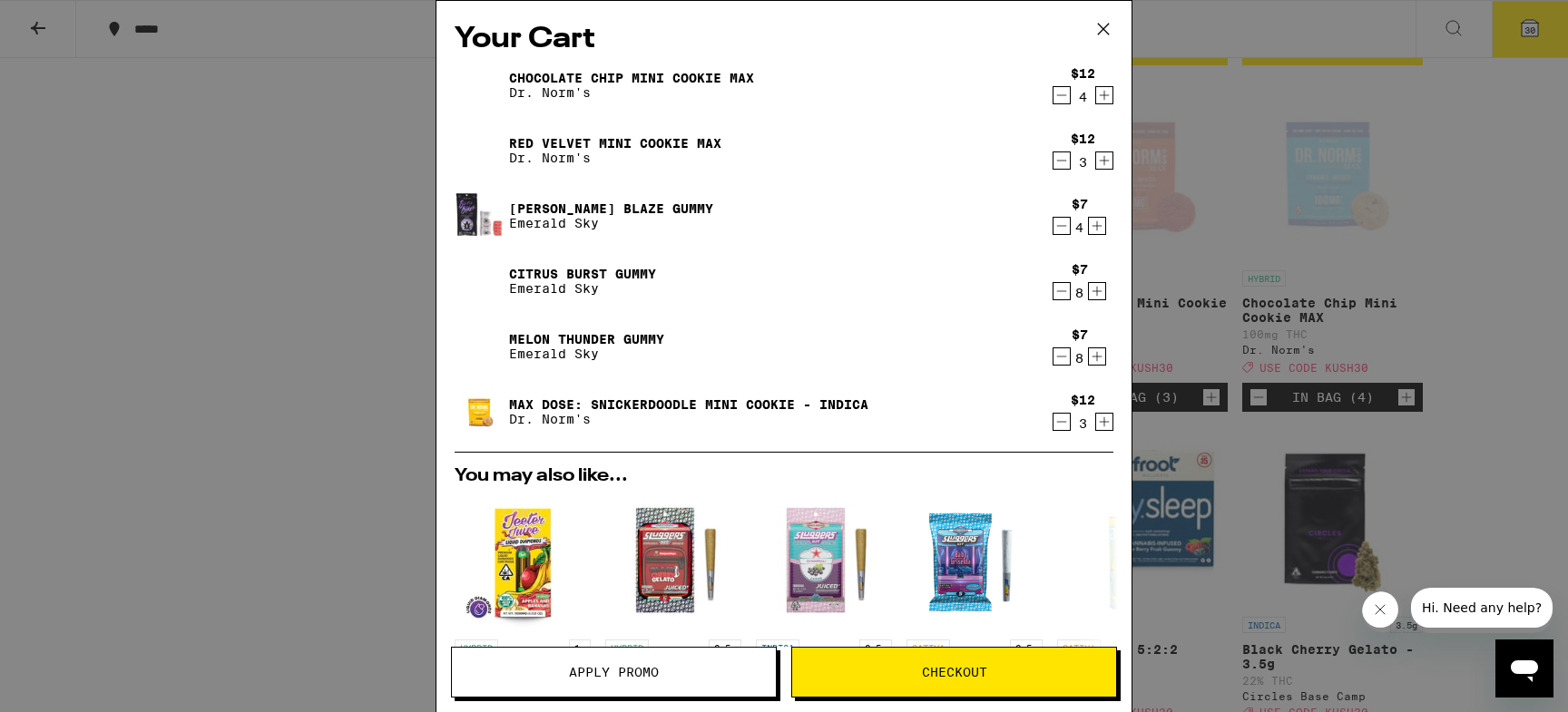
click at [1060, 100] on icon "Decrement" at bounding box center [1061, 95] width 16 height 22
click at [1107, 96] on icon "Increment" at bounding box center [1104, 95] width 16 height 22
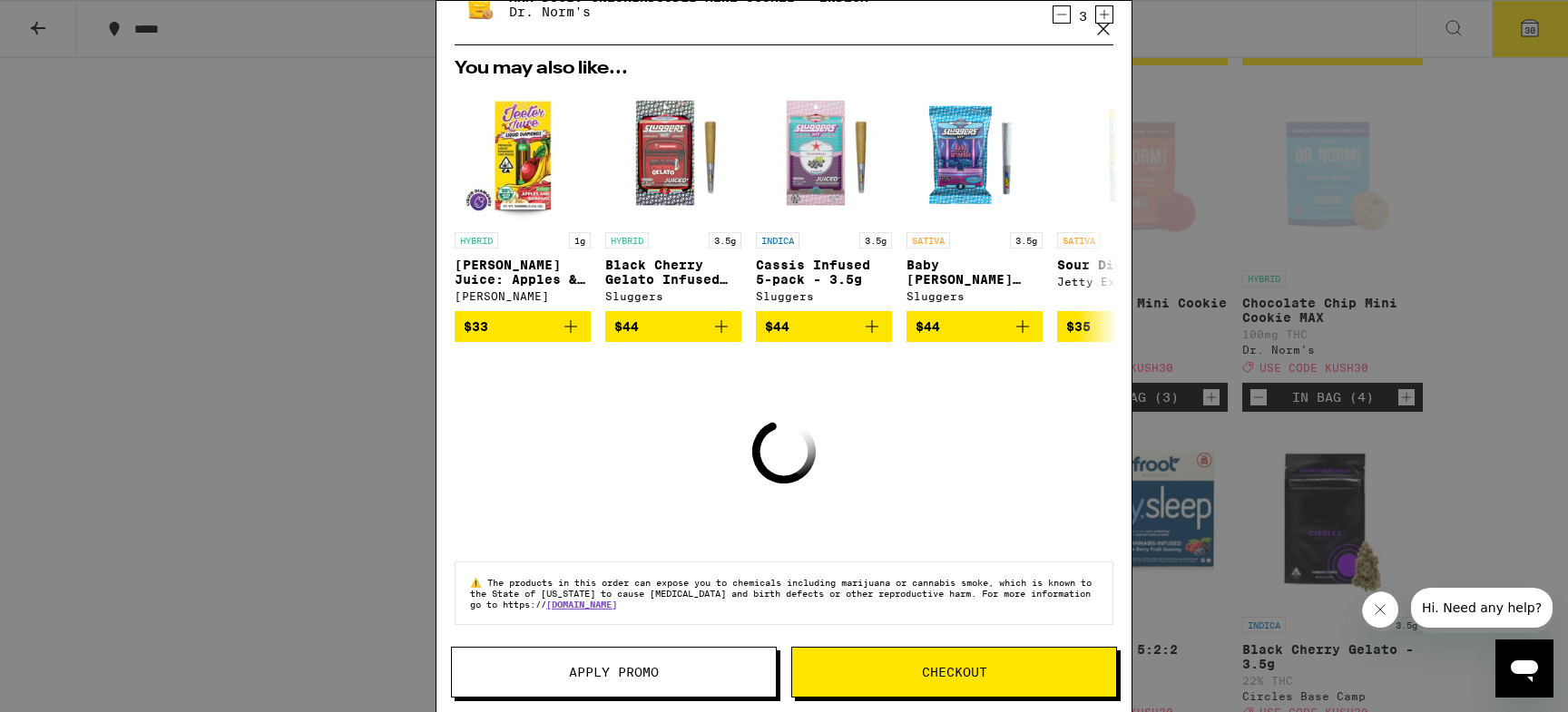
scroll to position [396, 0]
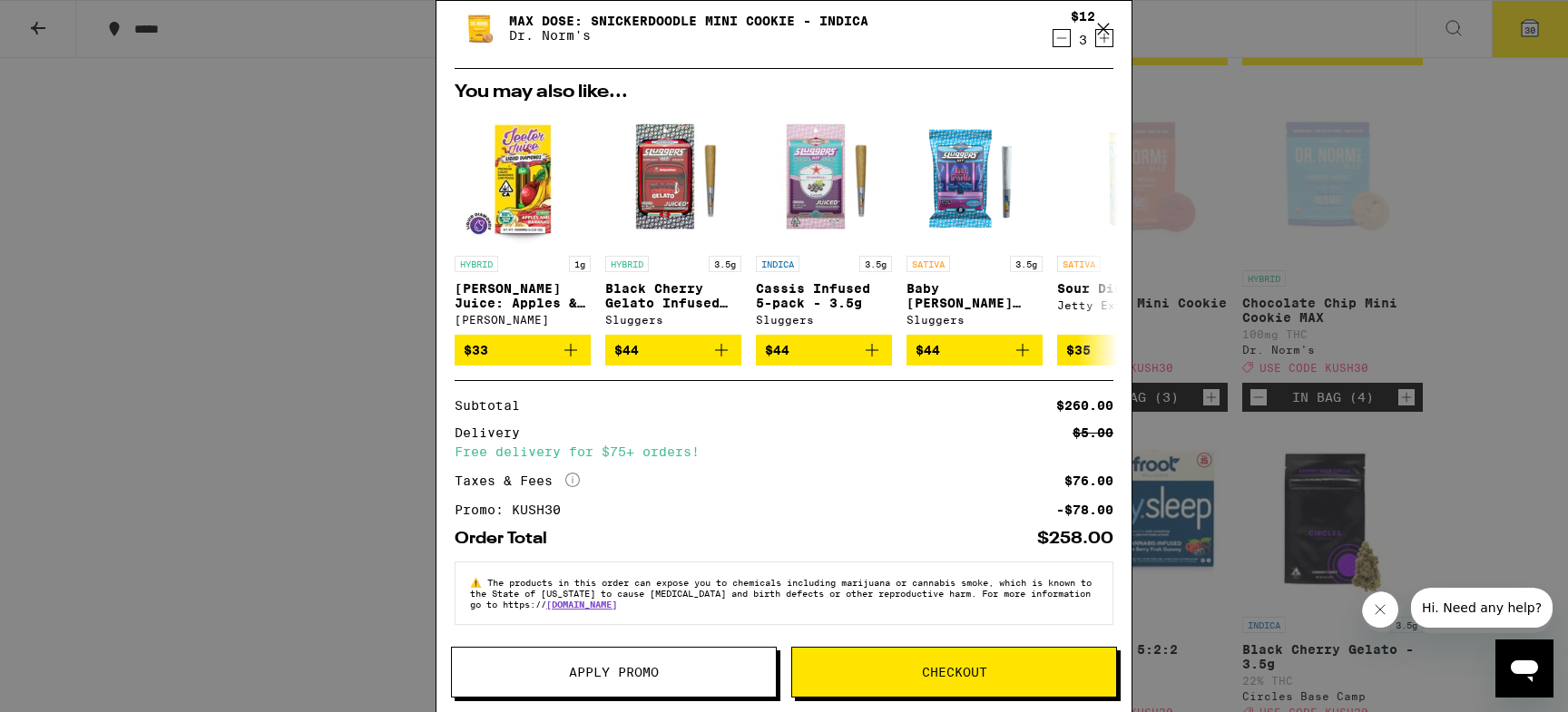
click at [1014, 672] on span "Checkout" at bounding box center [954, 672] width 324 height 12
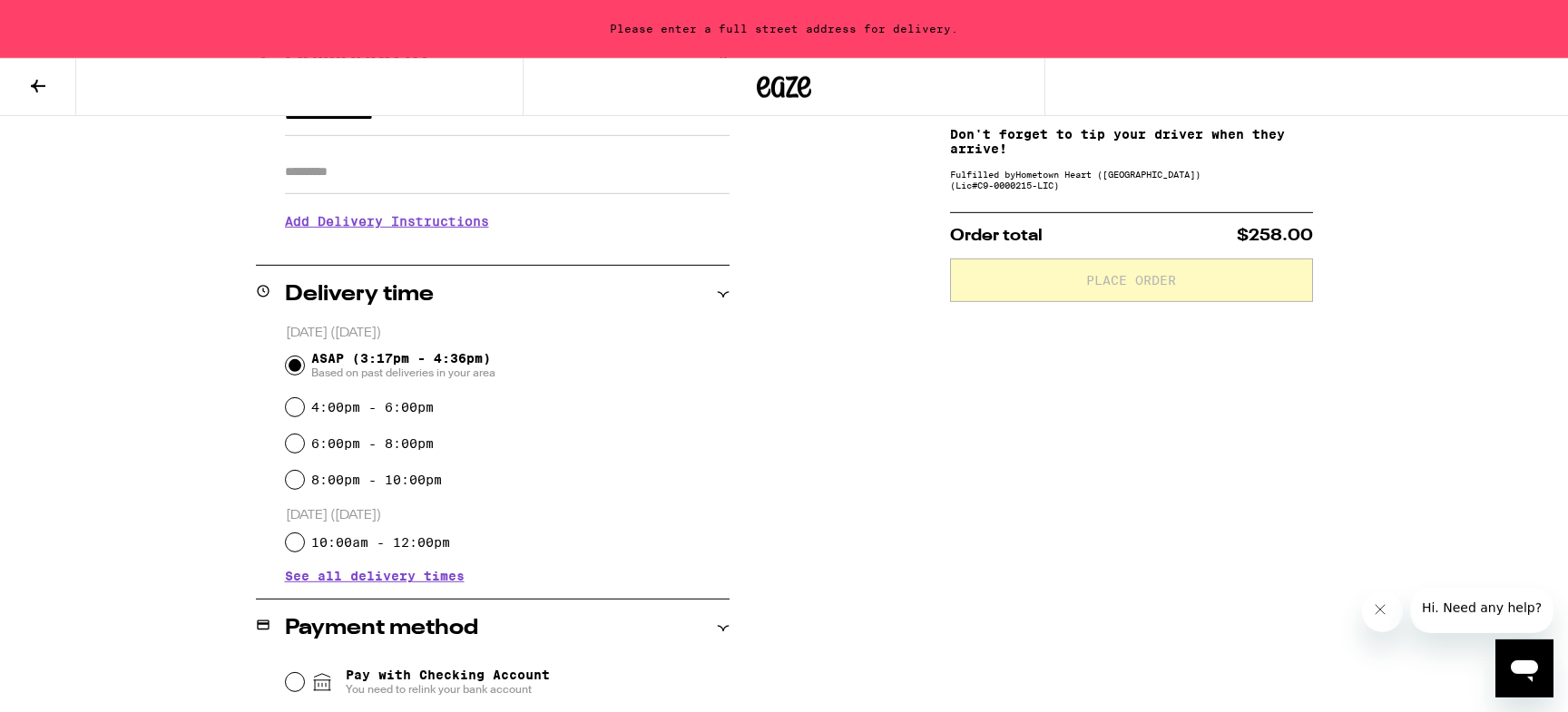
scroll to position [110, 0]
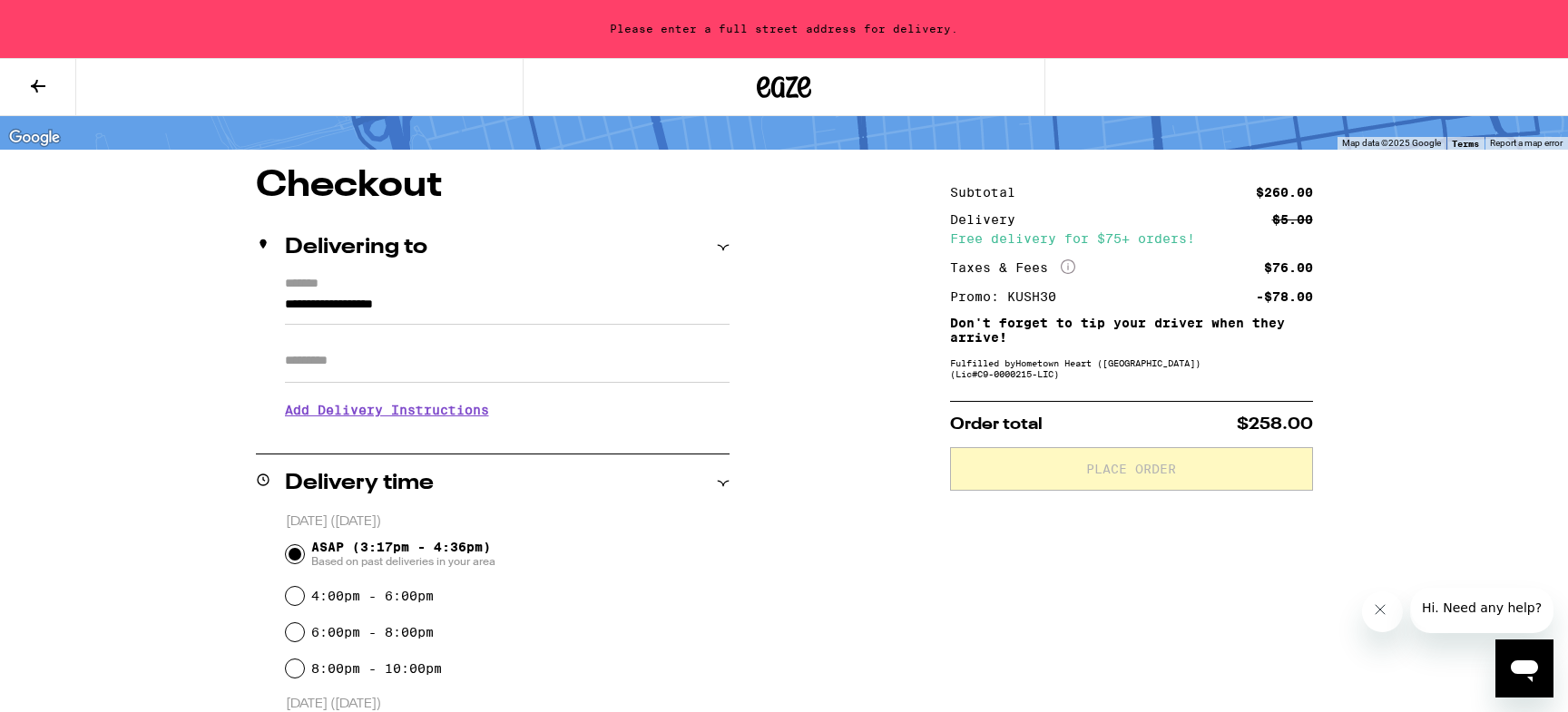
click at [422, 305] on input "**********" at bounding box center [507, 309] width 445 height 31
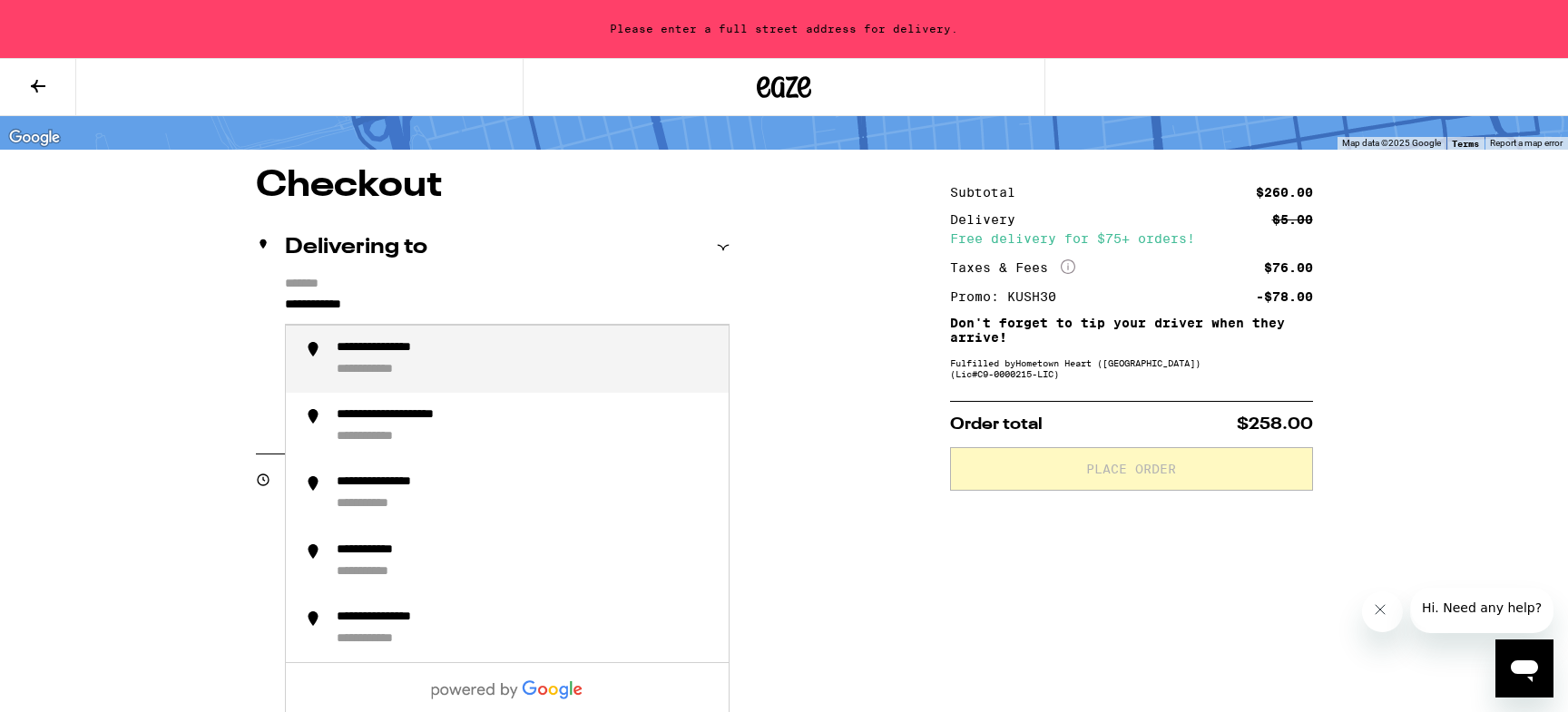
click at [488, 354] on div "**********" at bounding box center [525, 359] width 378 height 38
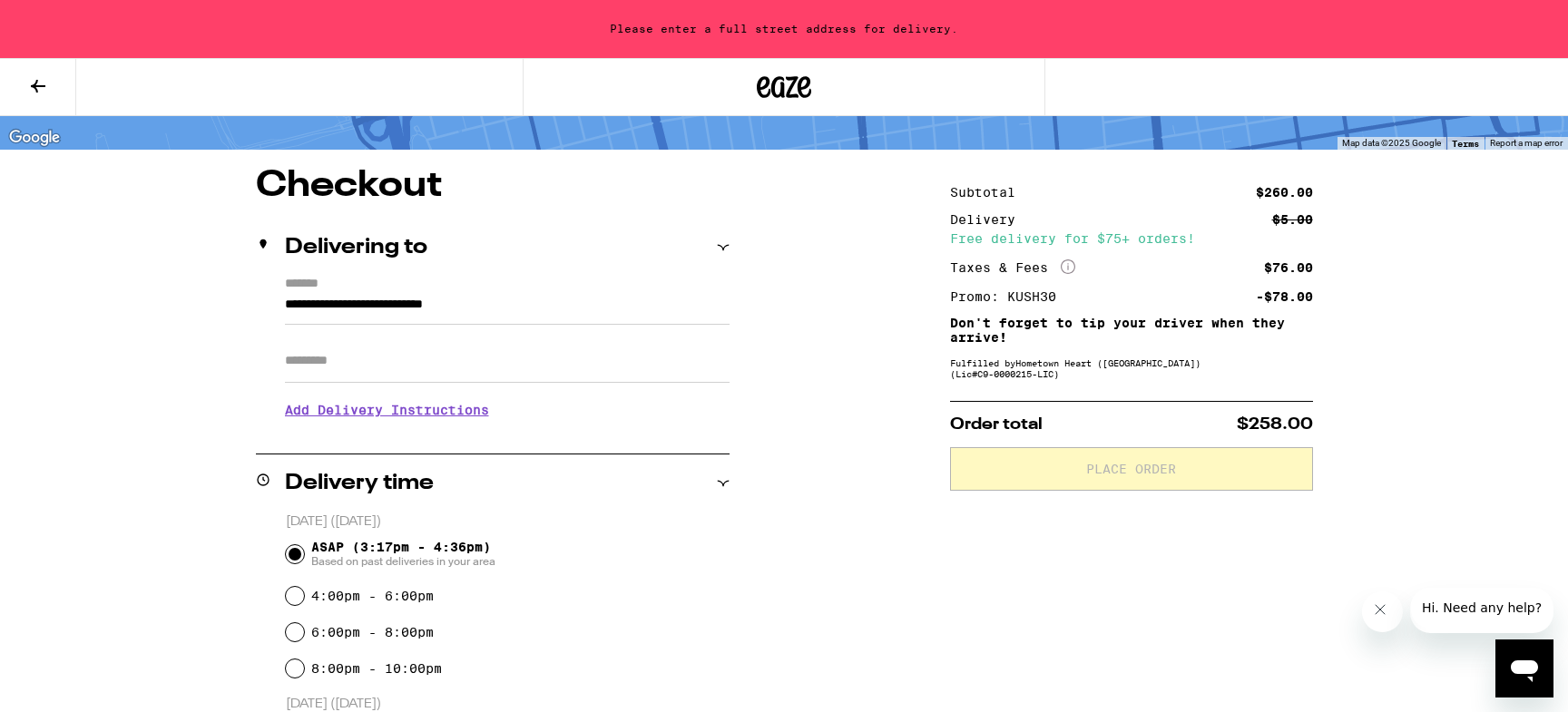
type input "**********"
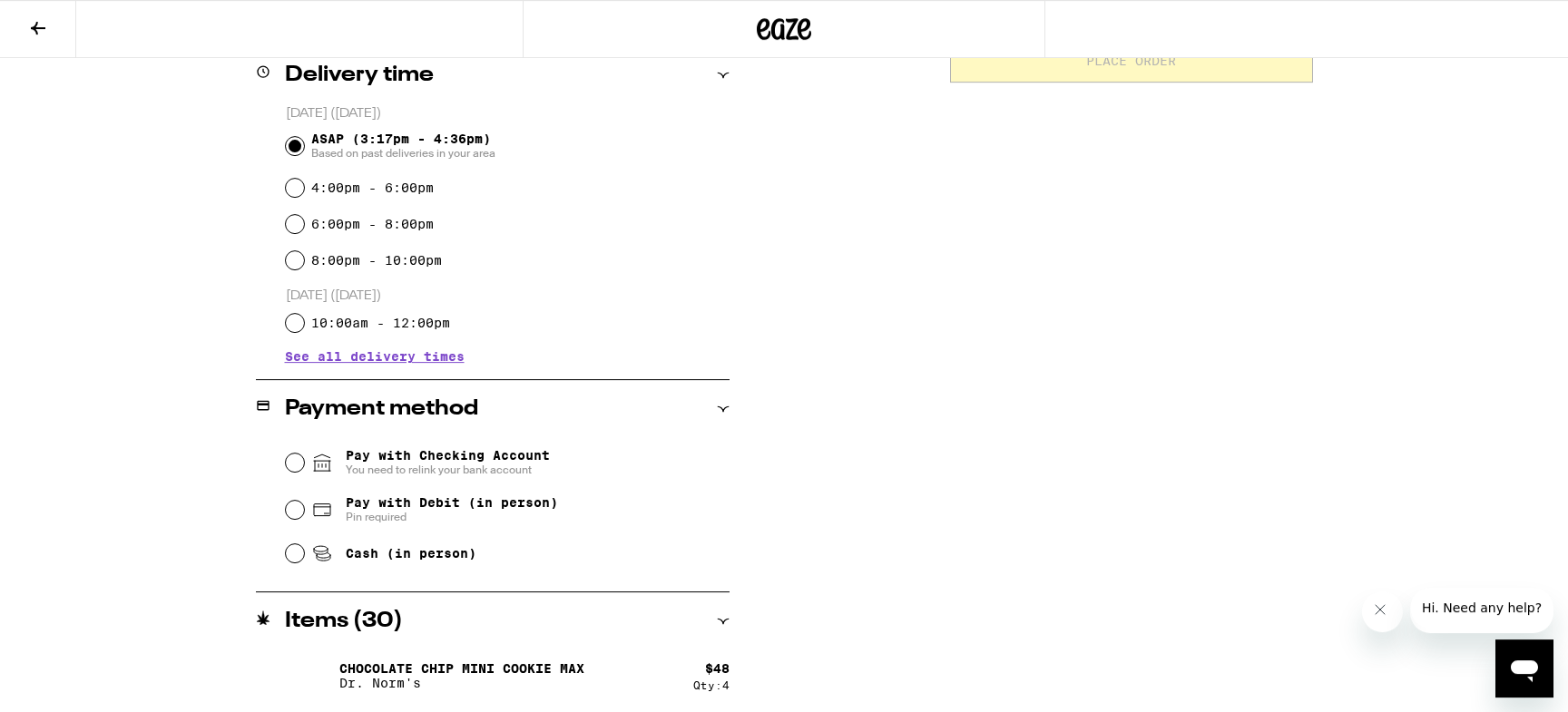
scroll to position [492, 0]
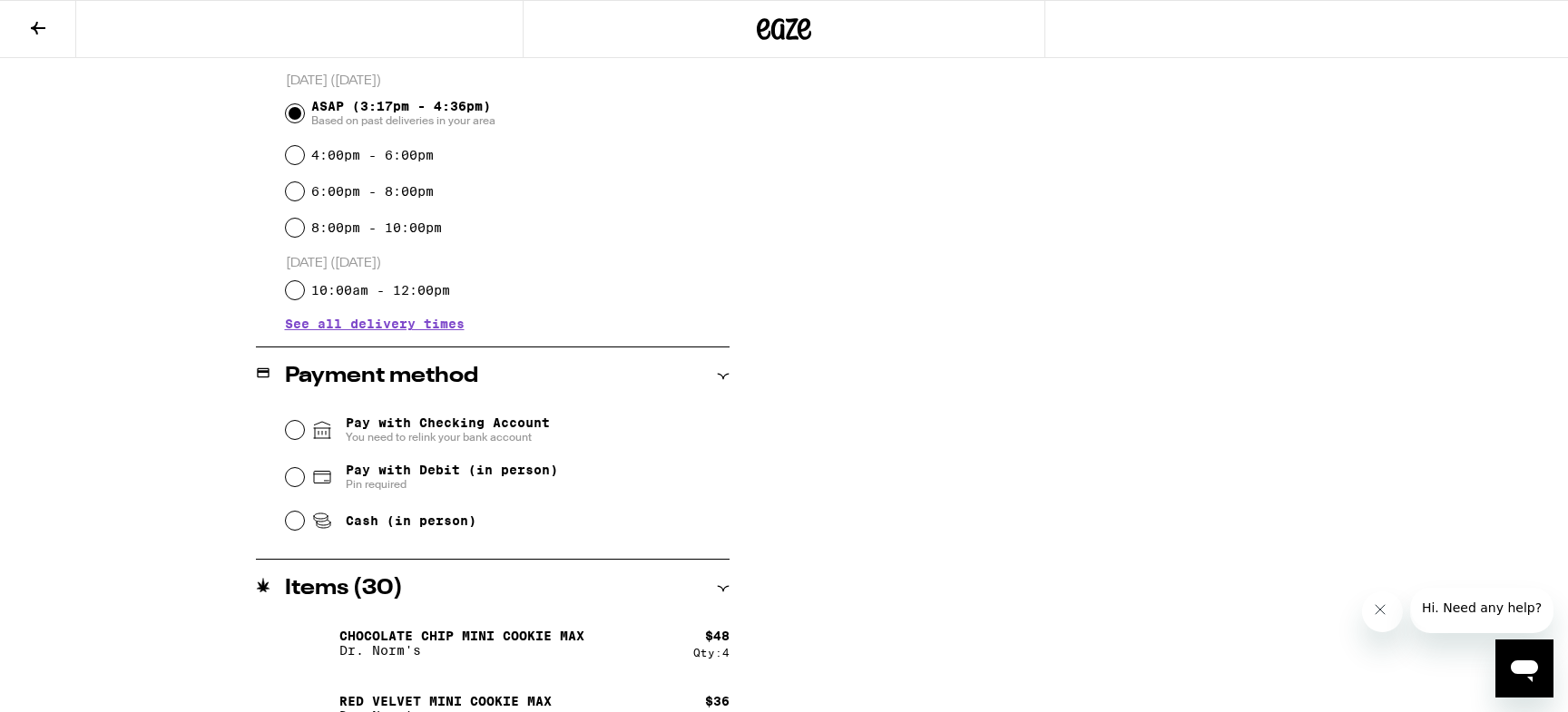
click at [306, 436] on div "Pay with Checking Account You need to relink your bank account" at bounding box center [508, 429] width 444 height 47
click at [299, 433] on input "Pay with Checking Account You need to relink your bank account" at bounding box center [294, 429] width 18 height 18
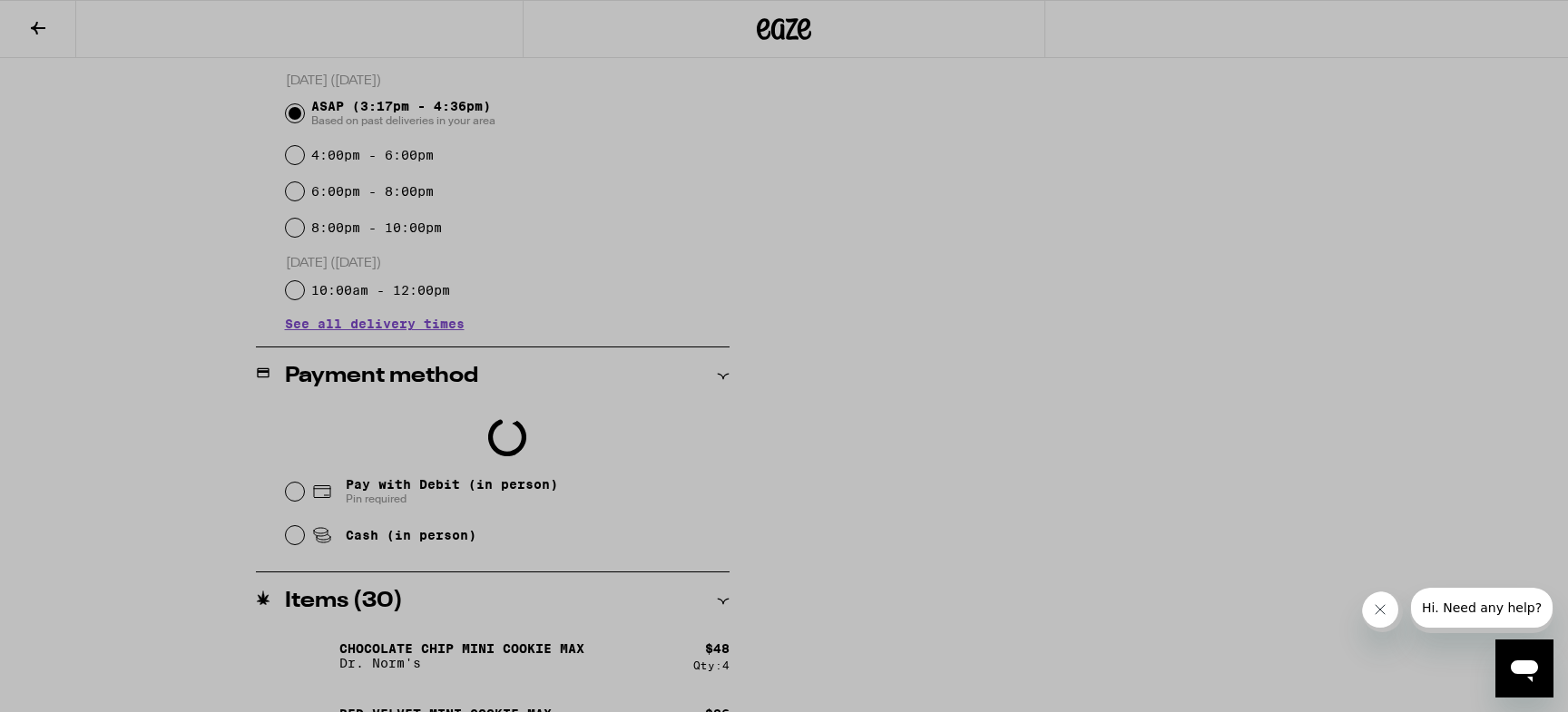
scroll to position [0, 0]
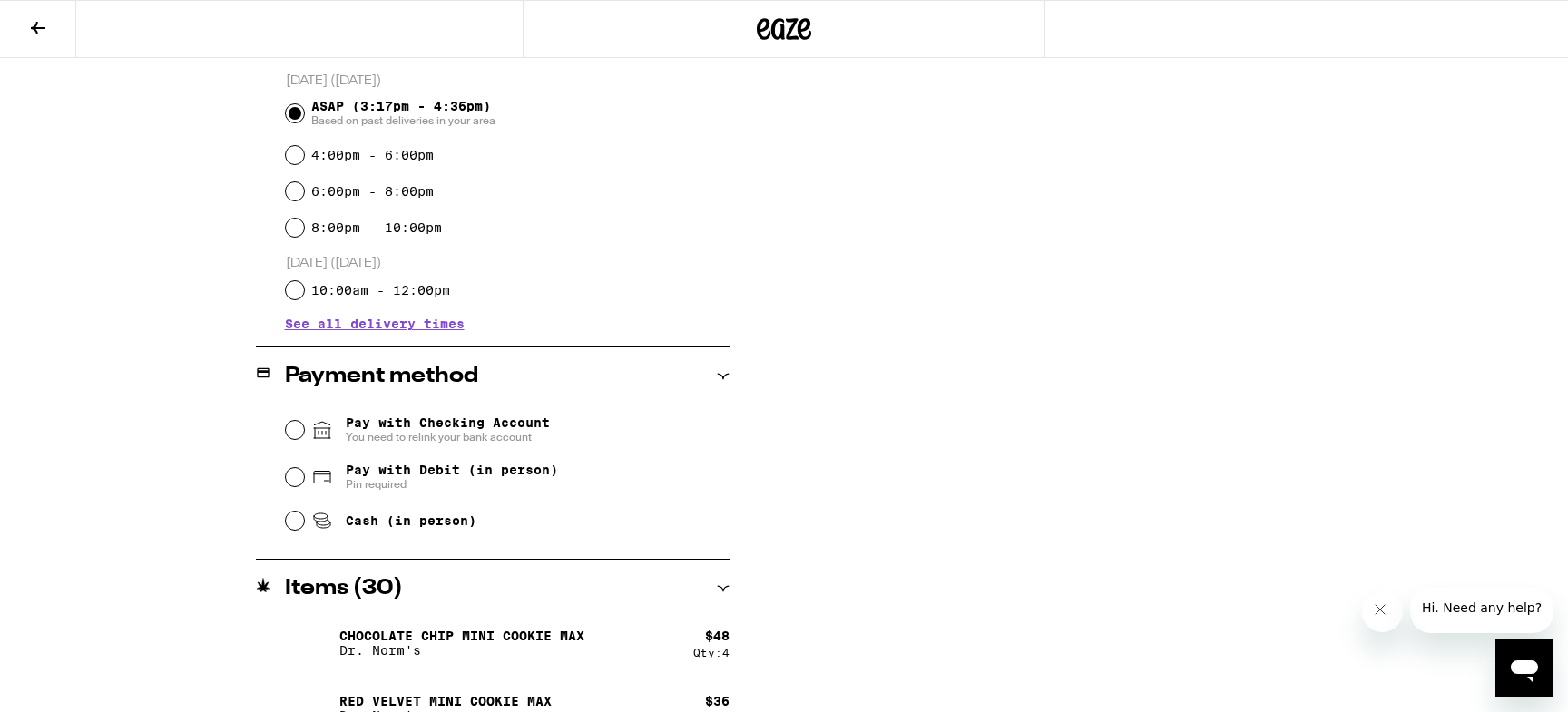
click at [373, 488] on span "Pin required" at bounding box center [452, 484] width 212 height 14
click at [304, 486] on input "Pay with Debit (in person) Pin required" at bounding box center [294, 477] width 18 height 18
radio input "true"
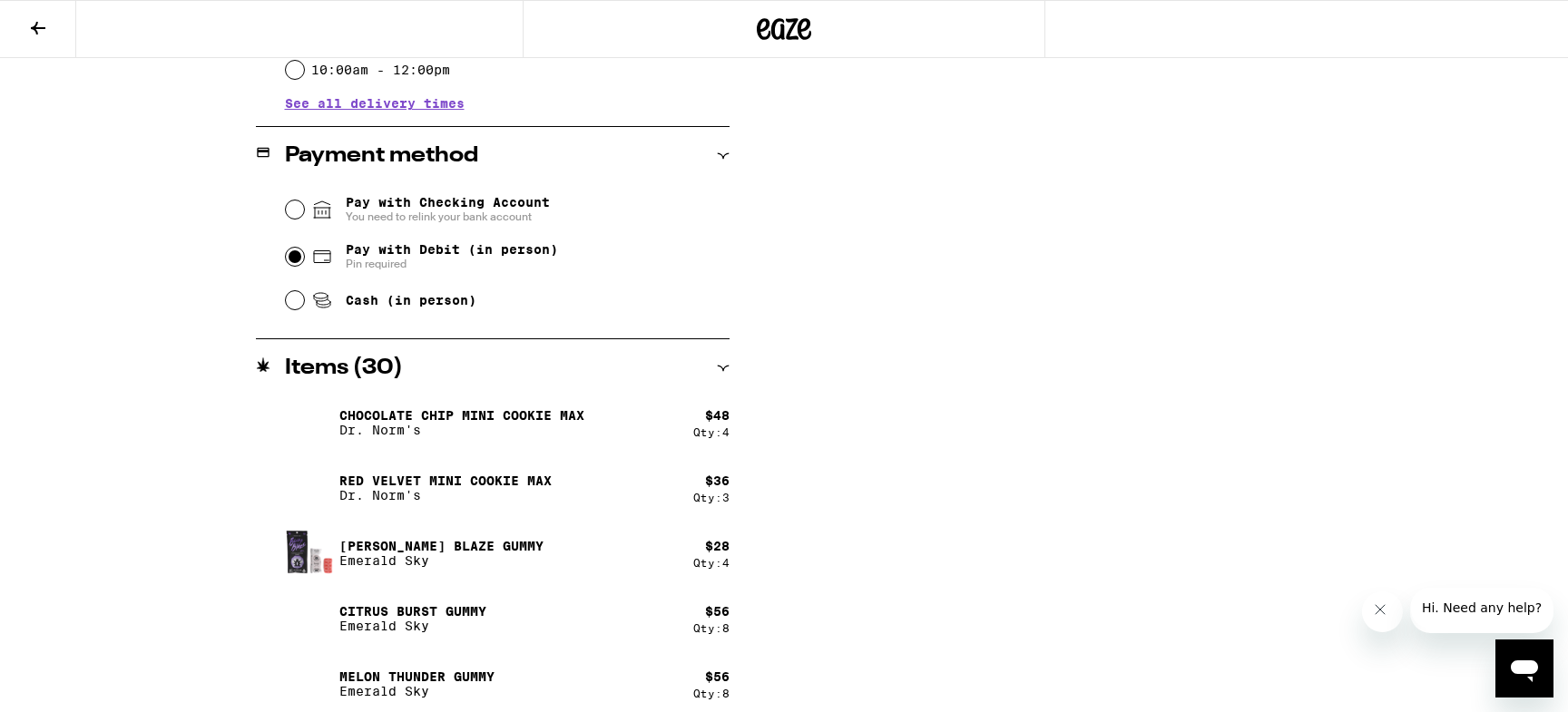
scroll to position [52, 0]
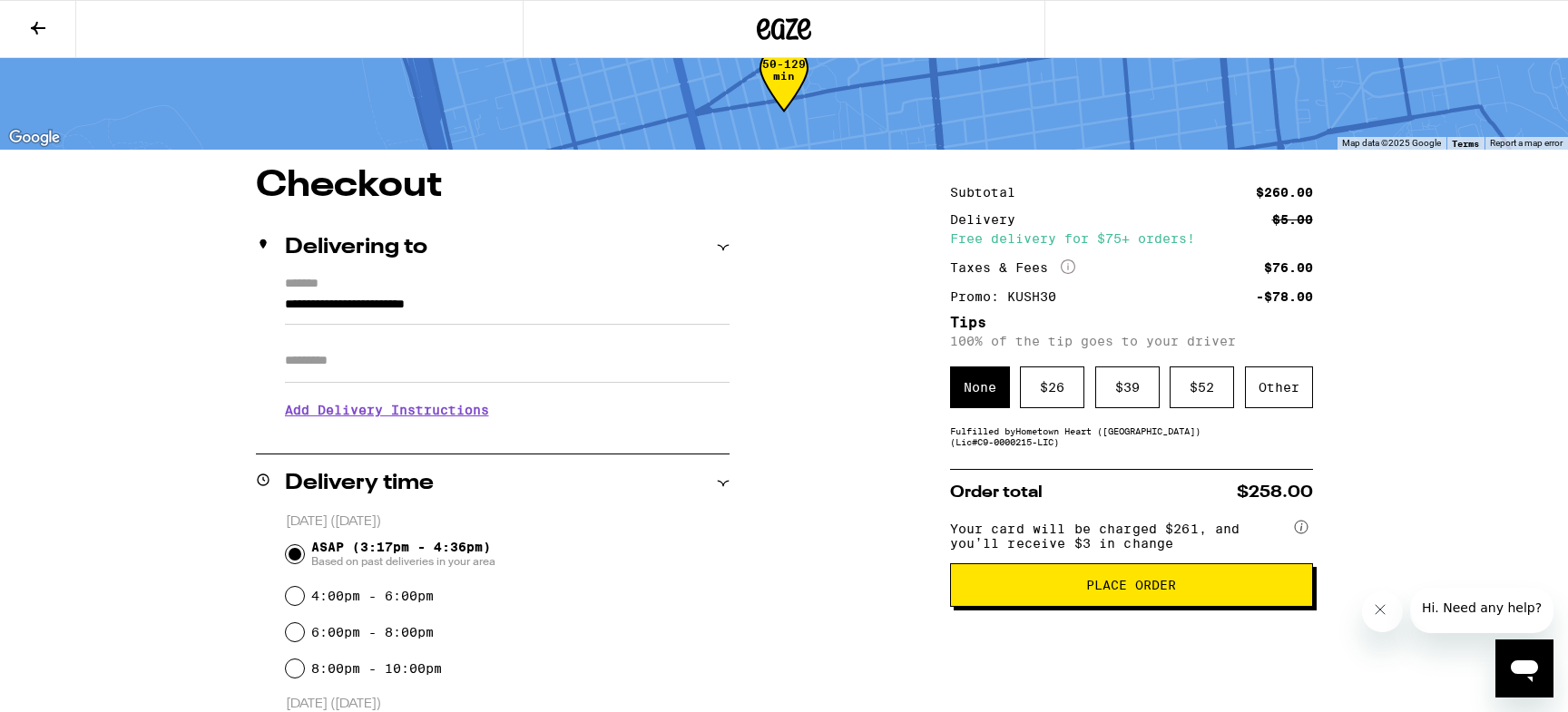
drag, startPoint x: 1066, startPoint y: 612, endPoint x: 884, endPoint y: 473, distance: 229.0
click at [1029, 533] on span "Your card will be charged $261, and you’ll receive $3 in change" at bounding box center [1121, 532] width 341 height 35
click at [1070, 581] on button "Place Order" at bounding box center [1132, 585] width 363 height 44
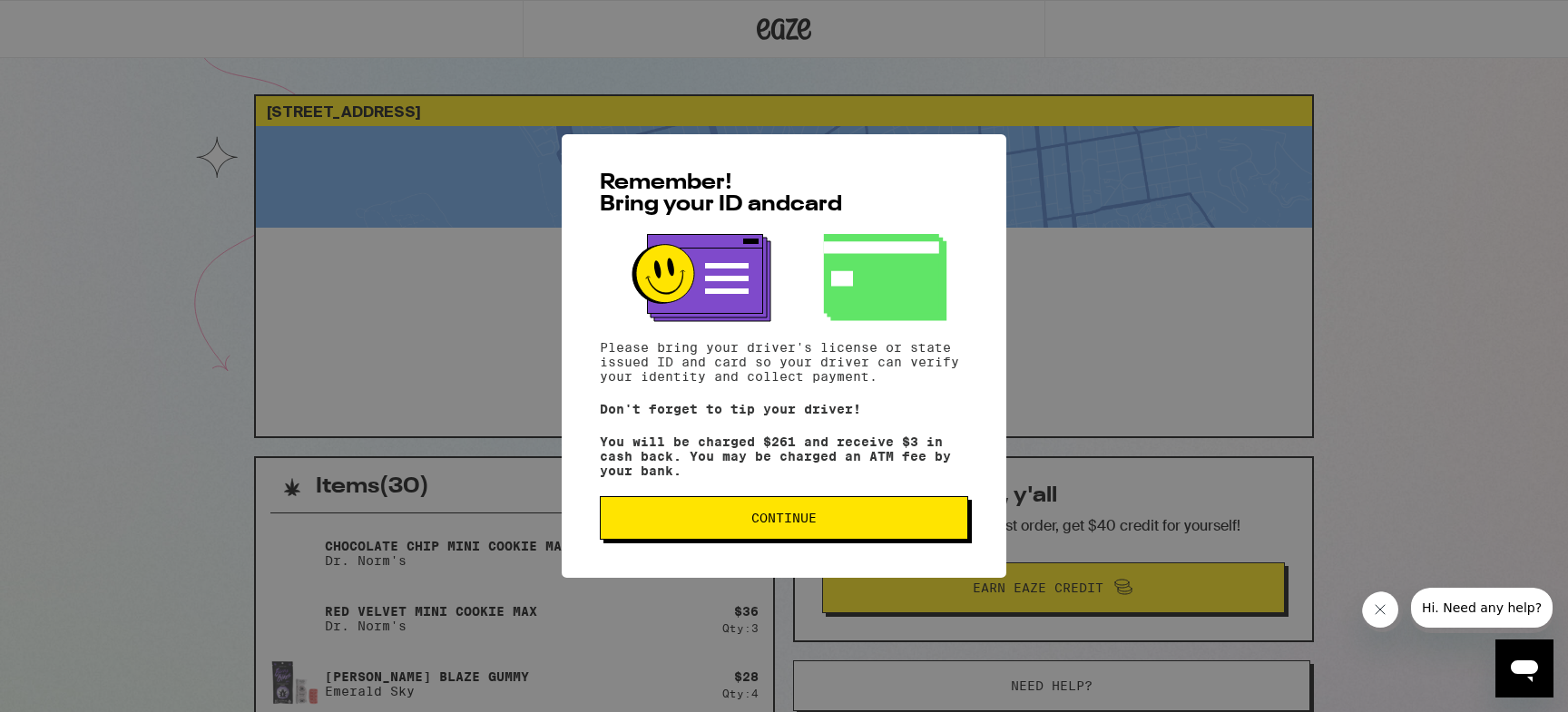
click at [791, 540] on button "Continue" at bounding box center [783, 518] width 368 height 44
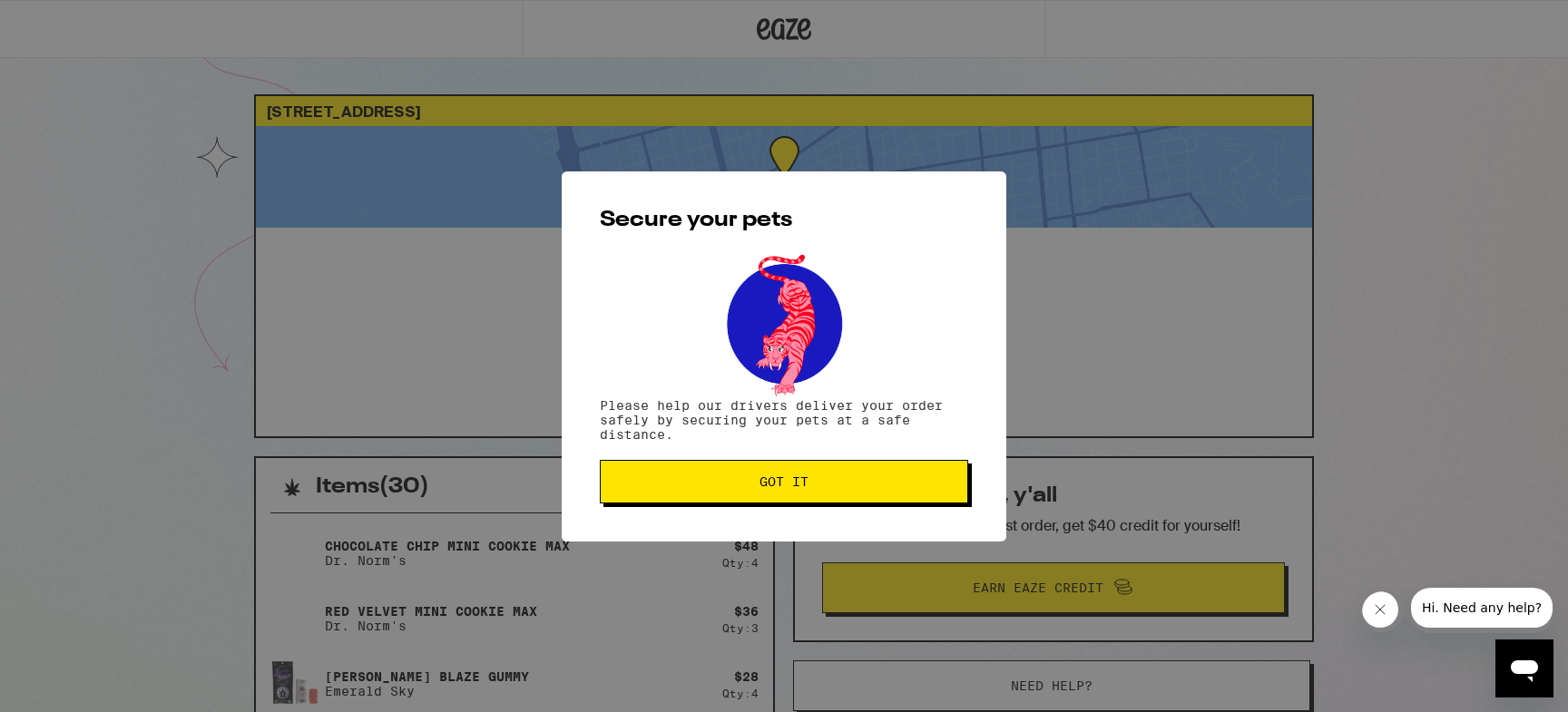
click at [755, 478] on span "Got it" at bounding box center [784, 481] width 338 height 12
